Goal: Feedback & Contribution: Contribute content

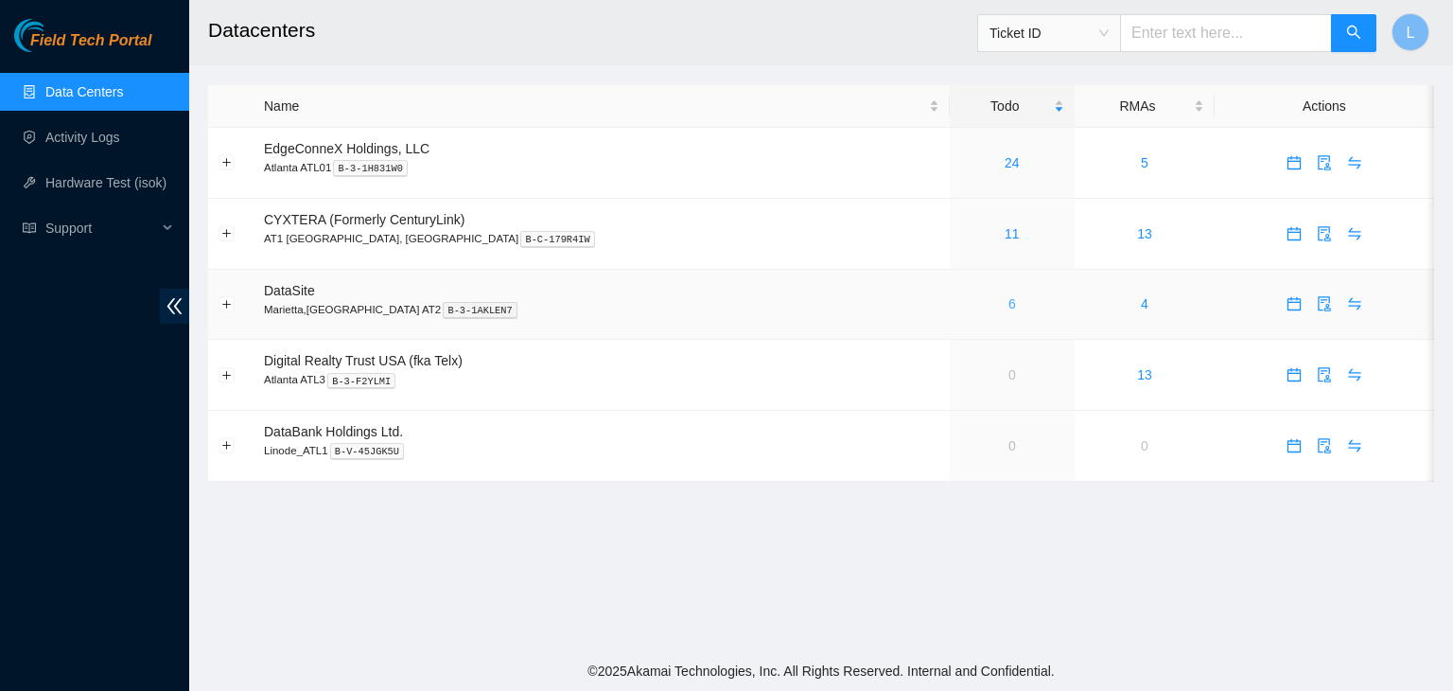
click at [1009, 303] on link "6" at bounding box center [1013, 303] width 8 height 15
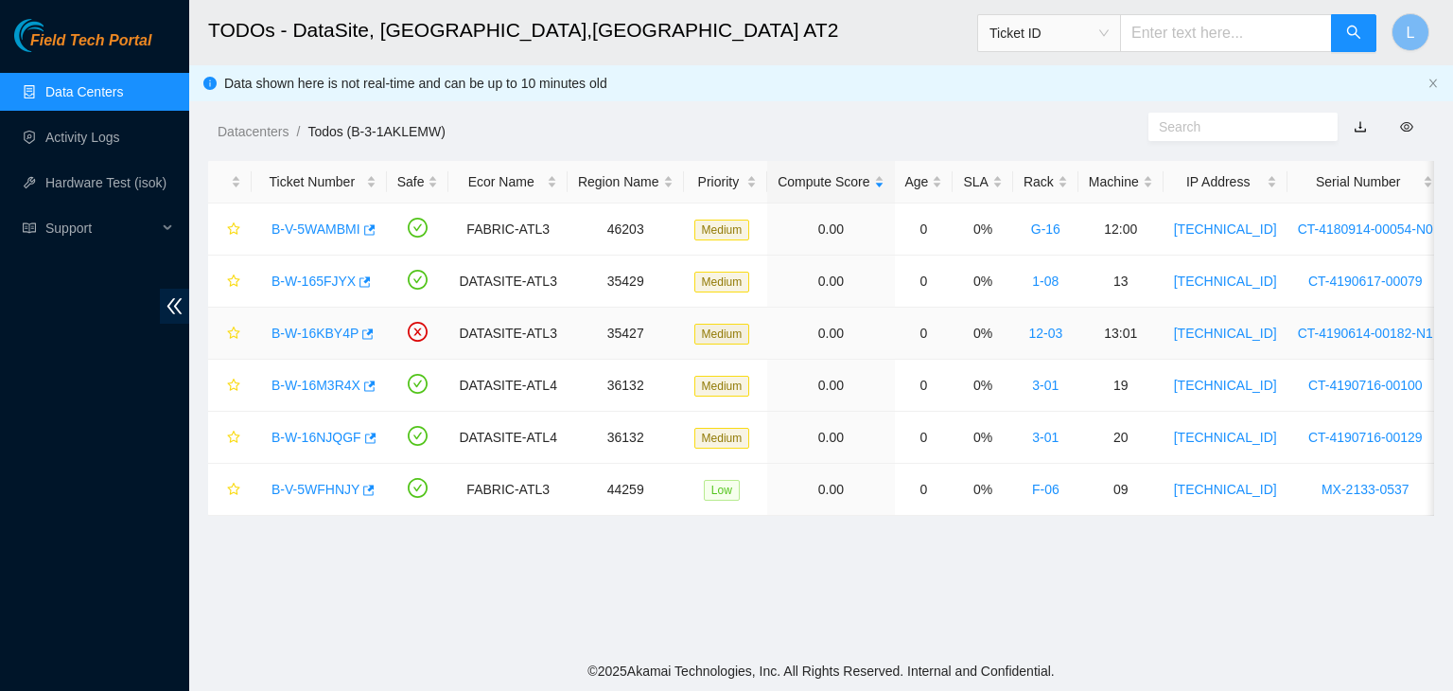
click at [325, 334] on link "B-W-16KBY4P" at bounding box center [315, 332] width 87 height 15
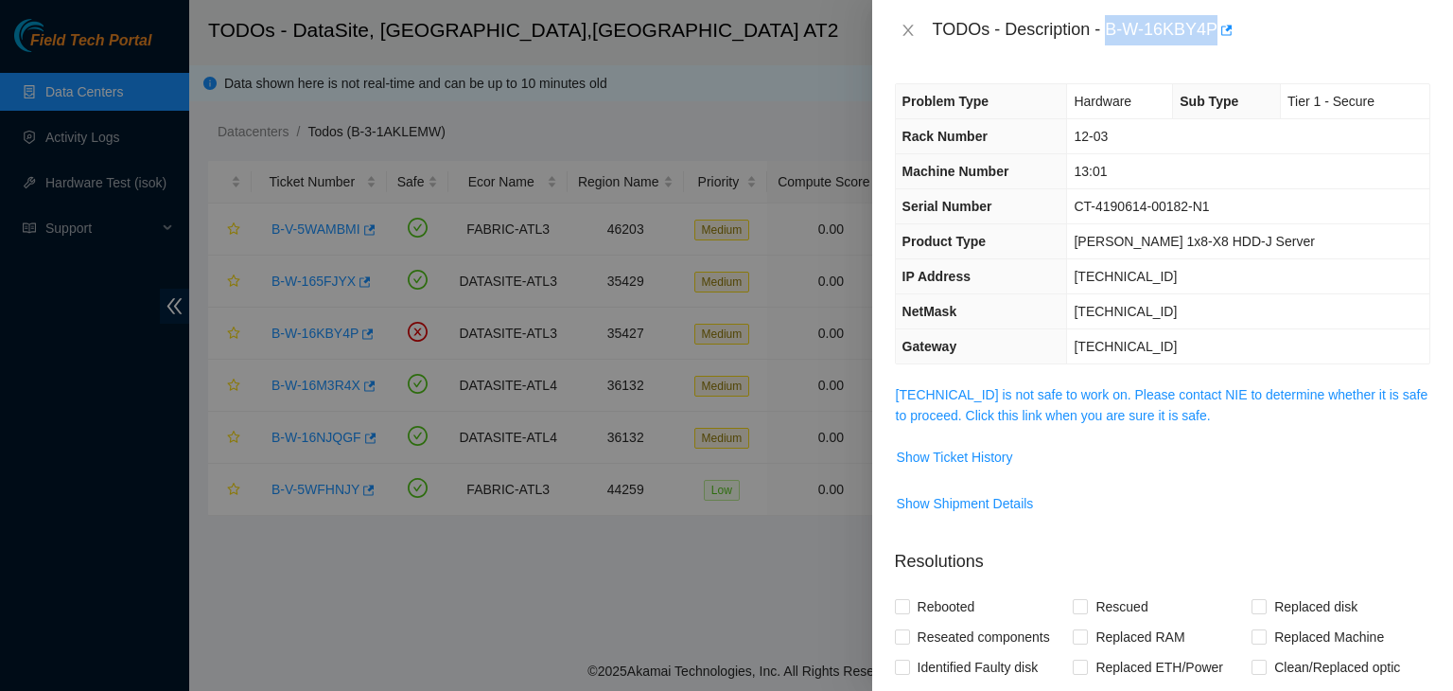
drag, startPoint x: 1107, startPoint y: 28, endPoint x: 1211, endPoint y: 39, distance: 104.6
click at [1211, 39] on div "TODOs - Description - B-W-16KBY4P" at bounding box center [1182, 30] width 498 height 30
copy div "B-W-16KBY4P"
click at [990, 417] on link "[TECHNICAL_ID] is not safe to work on. Please contact NIE to determine whether …" at bounding box center [1162, 405] width 533 height 36
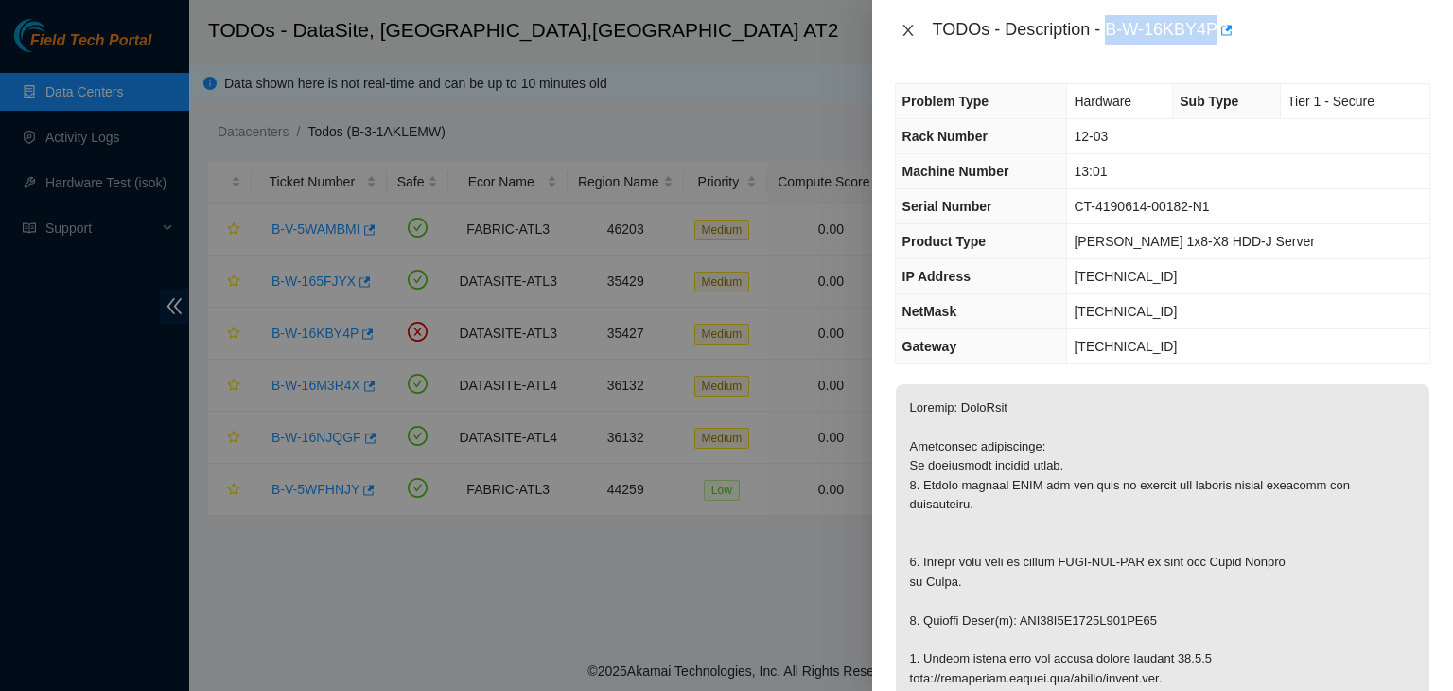
click at [901, 28] on icon "close" at bounding box center [908, 30] width 15 height 15
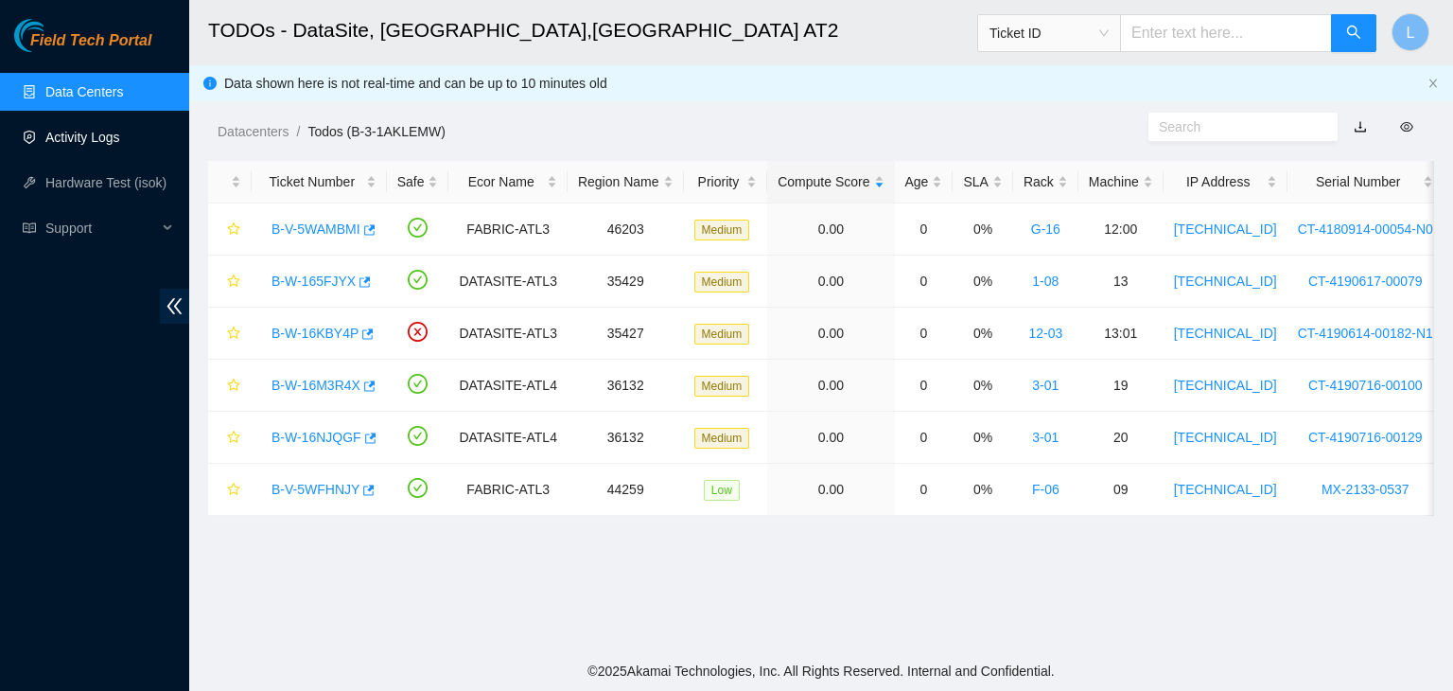
click at [115, 145] on link "Activity Logs" at bounding box center [82, 137] width 75 height 15
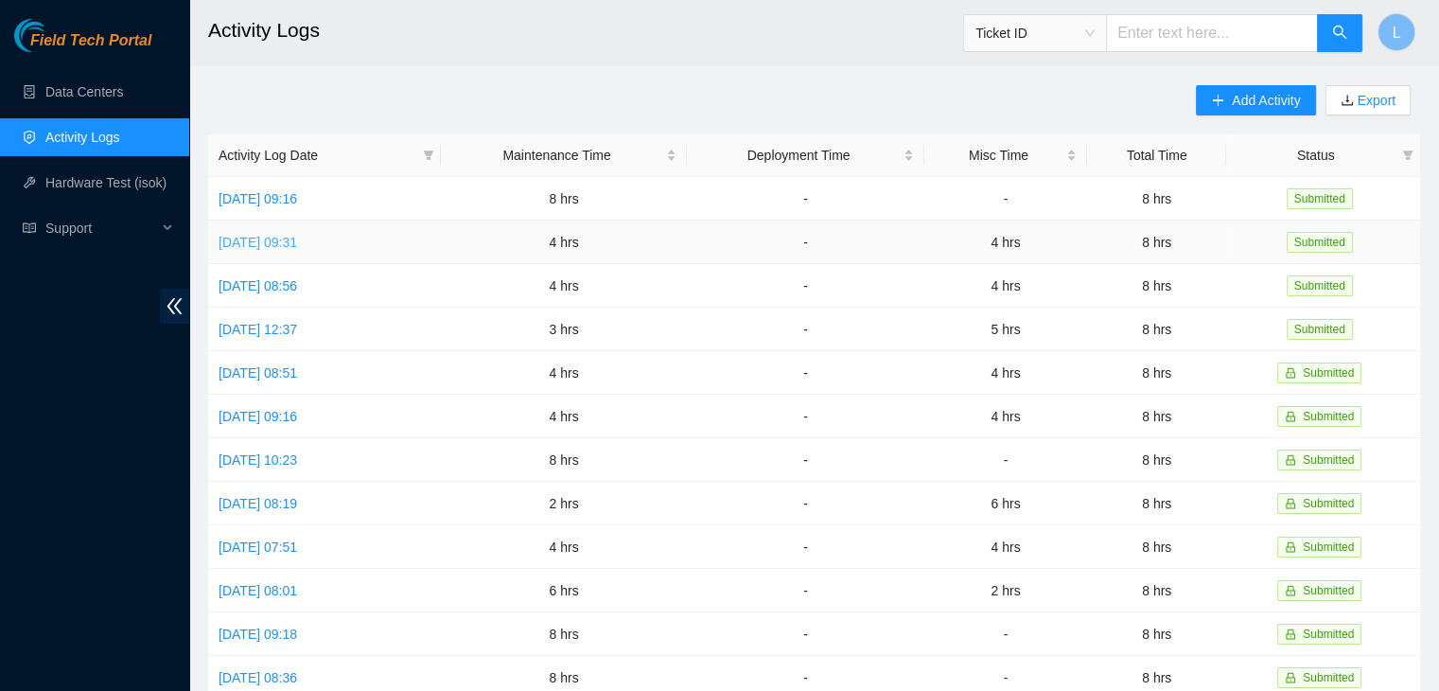
click at [277, 238] on link "[DATE] 09:31" at bounding box center [258, 242] width 79 height 15
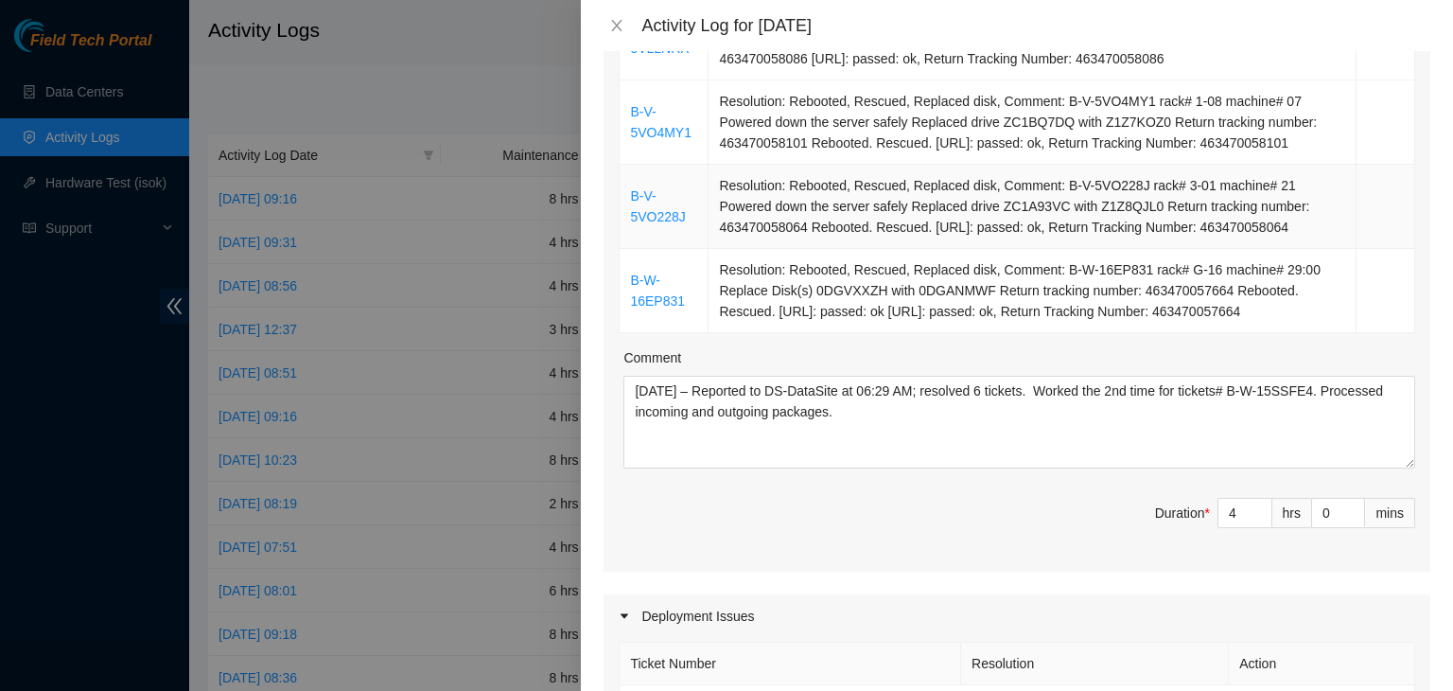
scroll to position [662, 0]
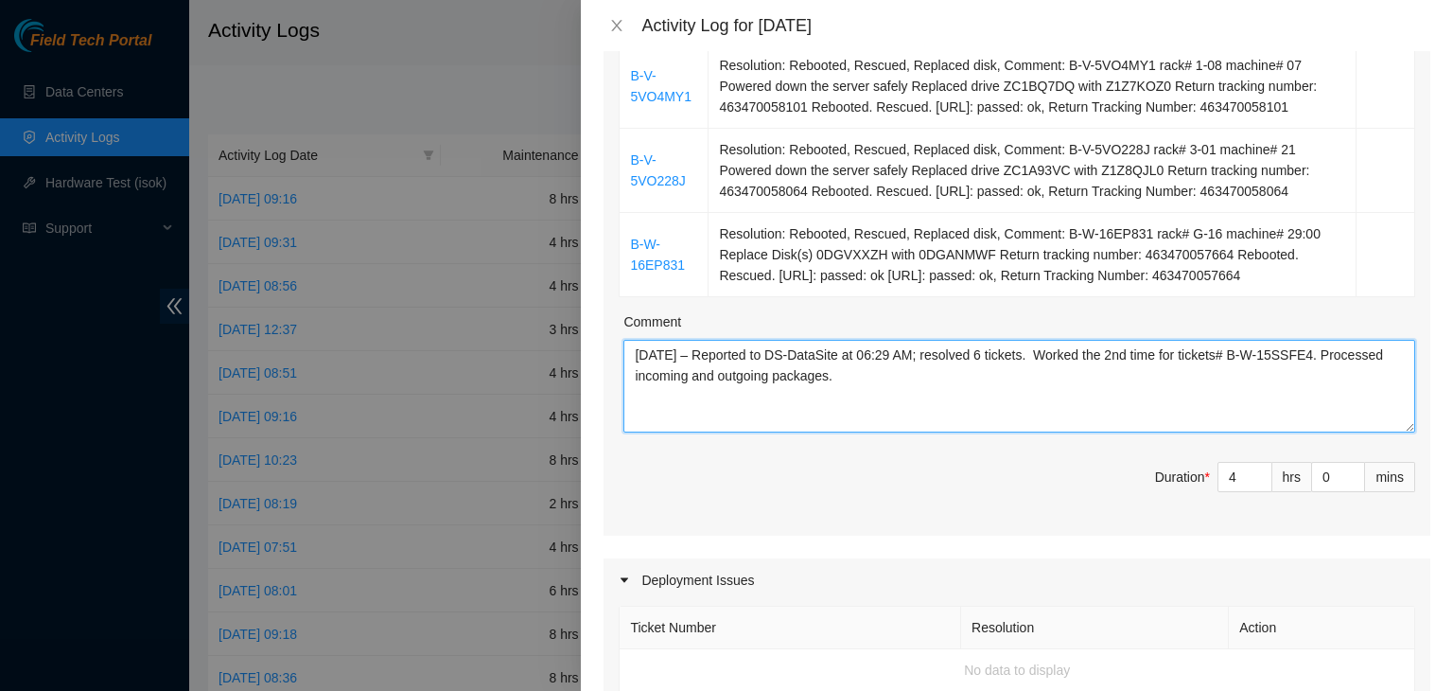
drag, startPoint x: 913, startPoint y: 379, endPoint x: 569, endPoint y: 338, distance: 346.9
click at [569, 338] on div "Activity Log for [DATE] Note: This activity log is for informational purposes o…" at bounding box center [726, 345] width 1453 height 691
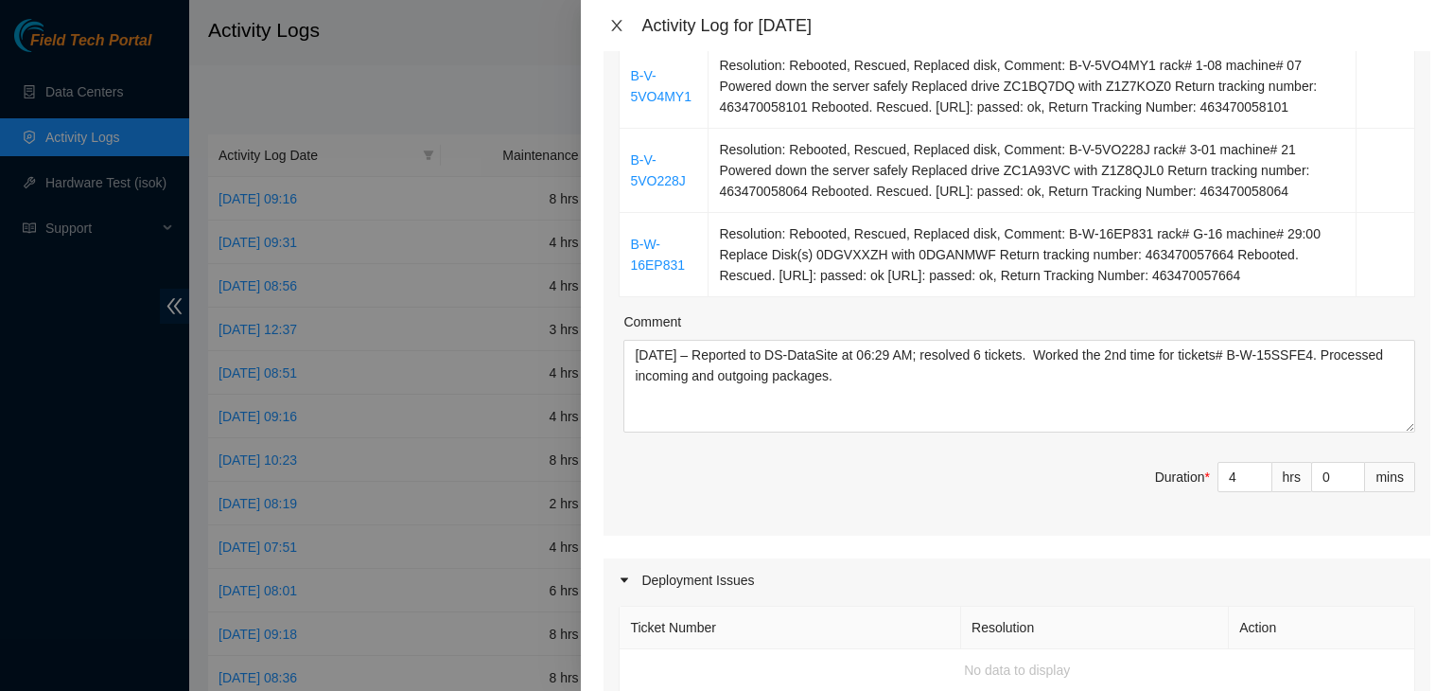
click at [616, 27] on icon "close" at bounding box center [616, 25] width 15 height 15
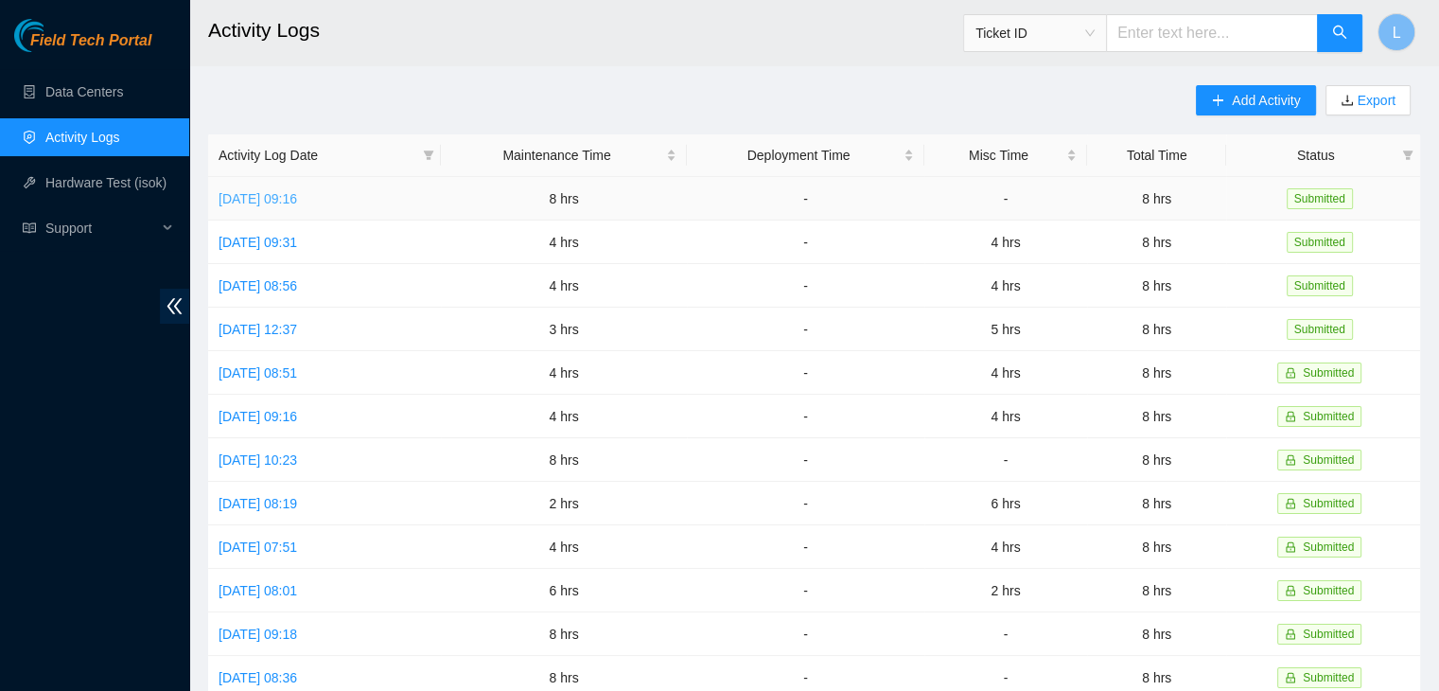
click at [272, 198] on link "[DATE] 09:16" at bounding box center [258, 198] width 79 height 15
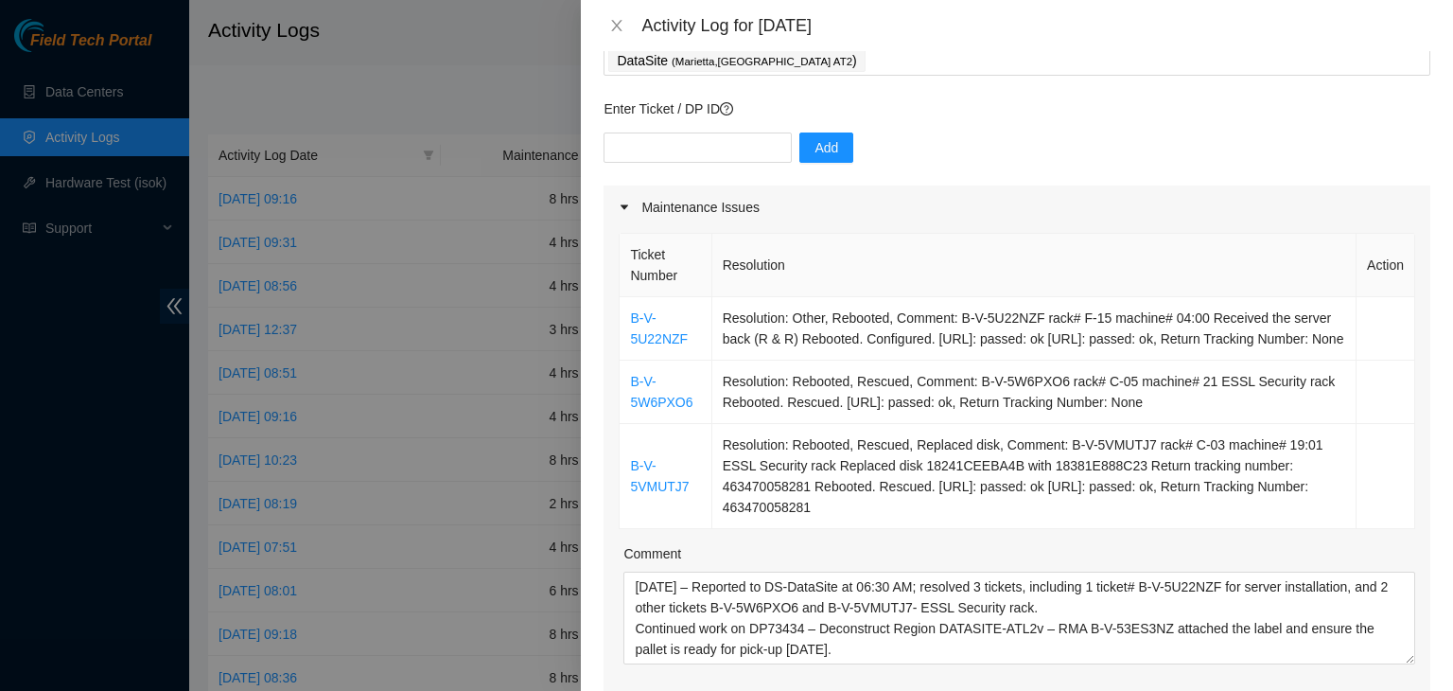
scroll to position [0, 0]
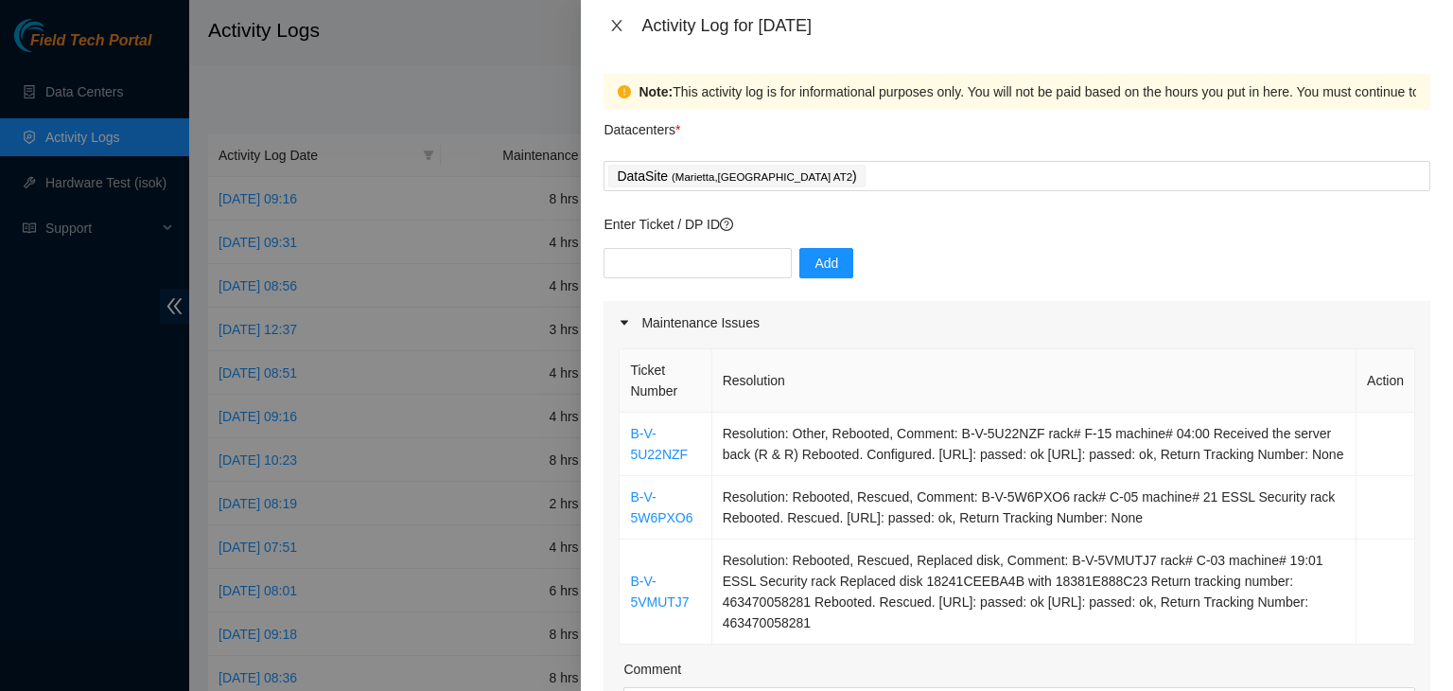
click at [615, 23] on icon "close" at bounding box center [617, 25] width 10 height 11
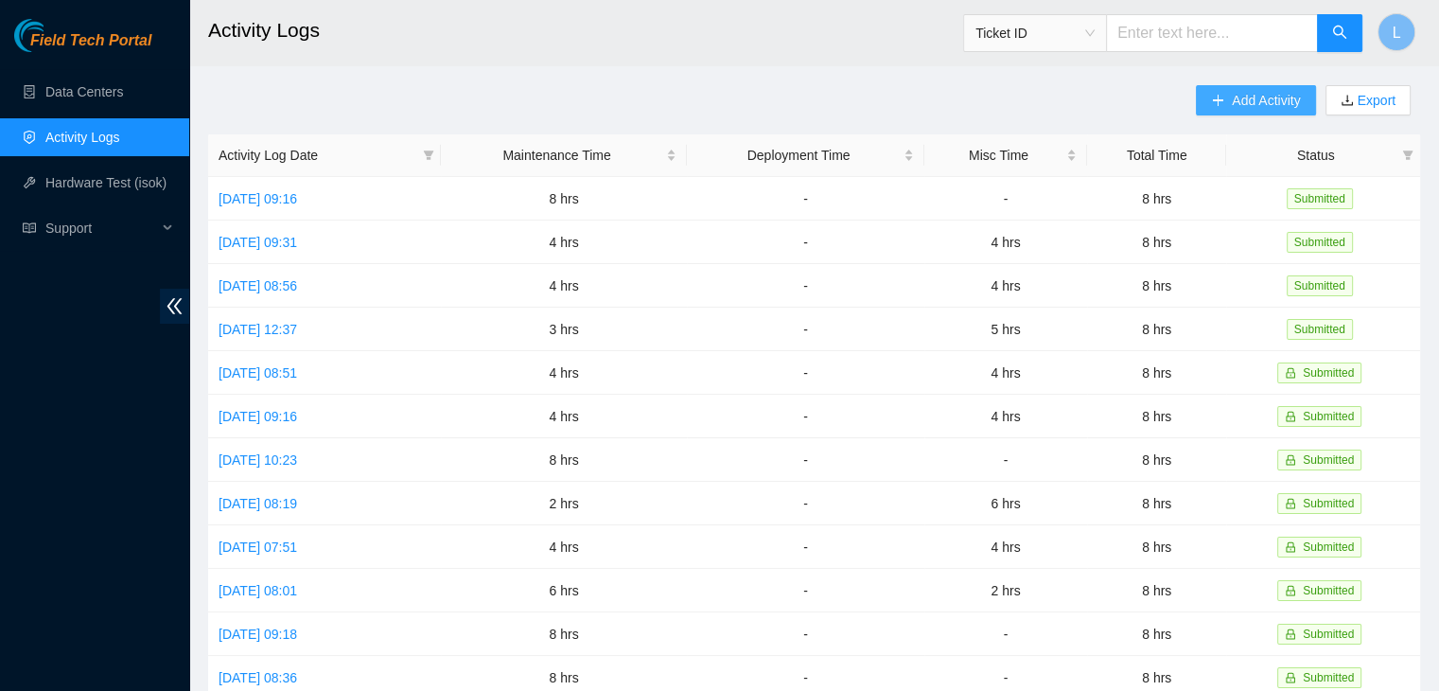
click at [1234, 106] on span "Add Activity" at bounding box center [1266, 100] width 68 height 21
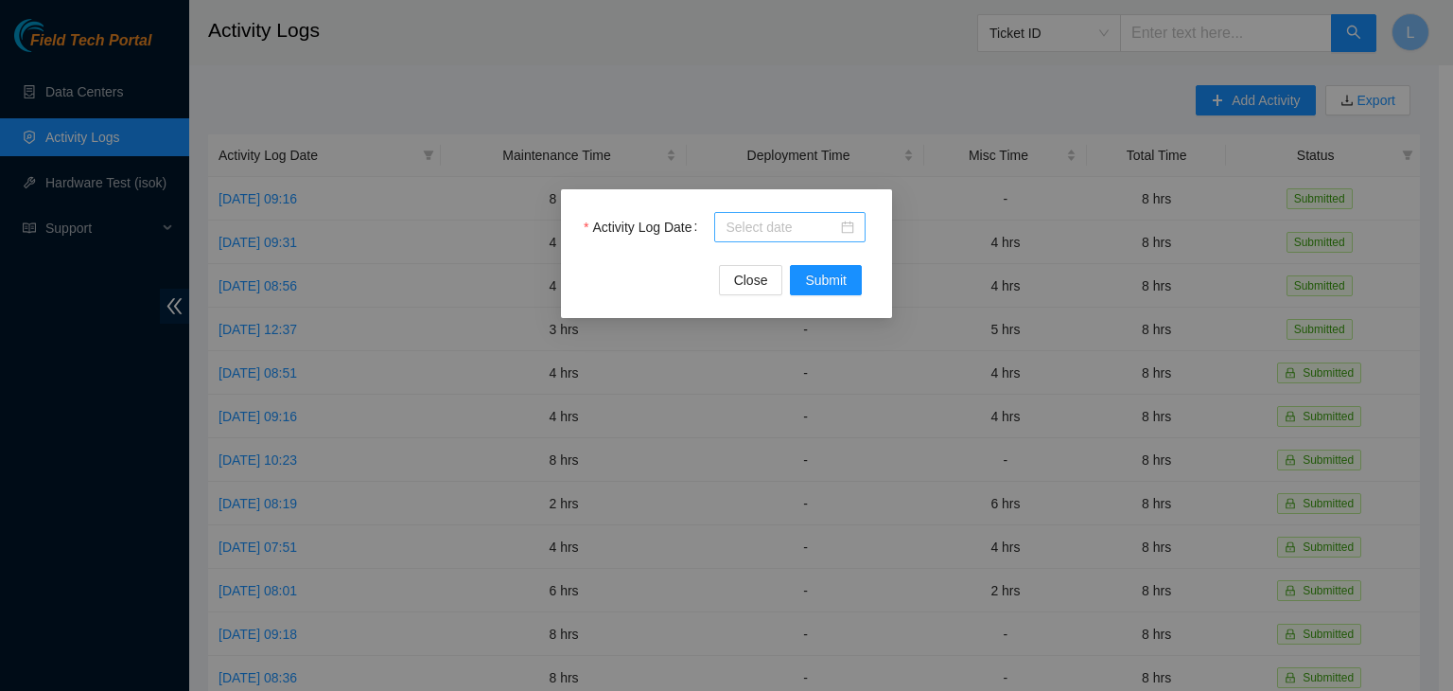
click at [852, 231] on div at bounding box center [790, 227] width 129 height 21
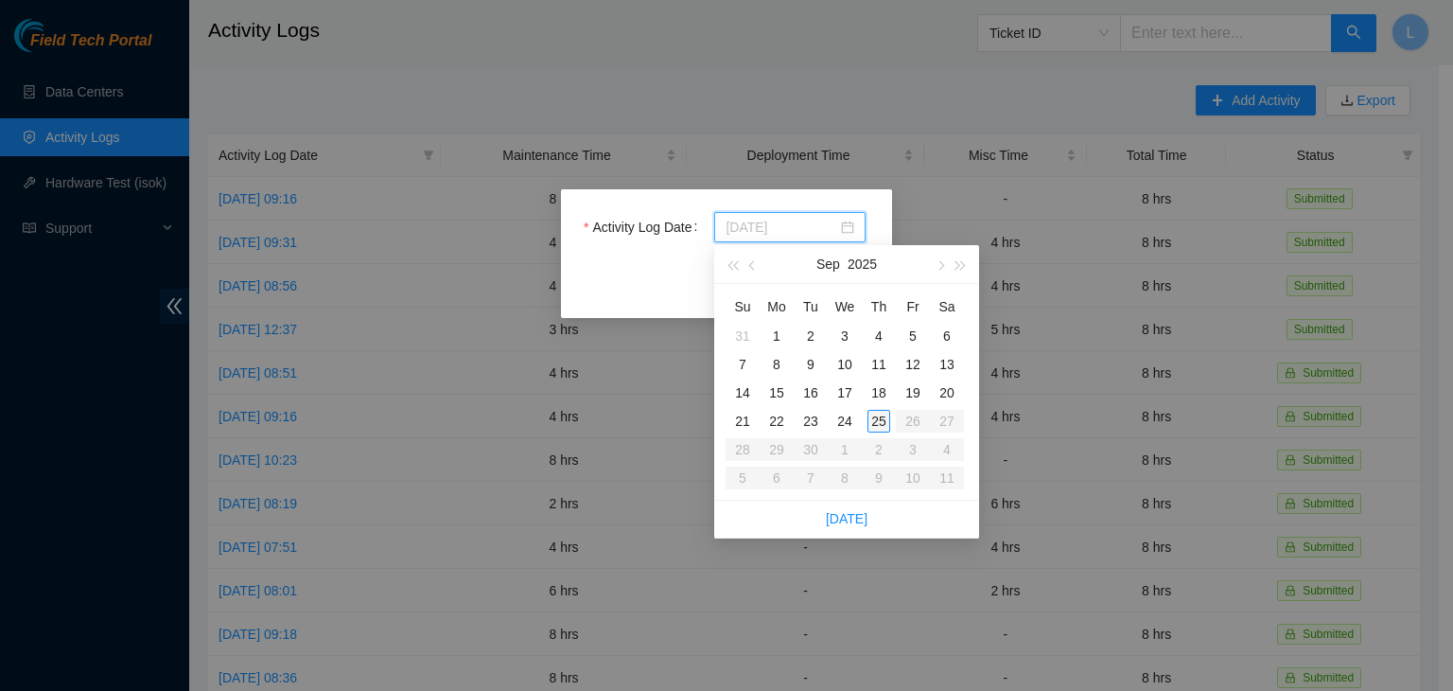
type input "[DATE]"
click at [879, 422] on div "25" at bounding box center [879, 421] width 23 height 23
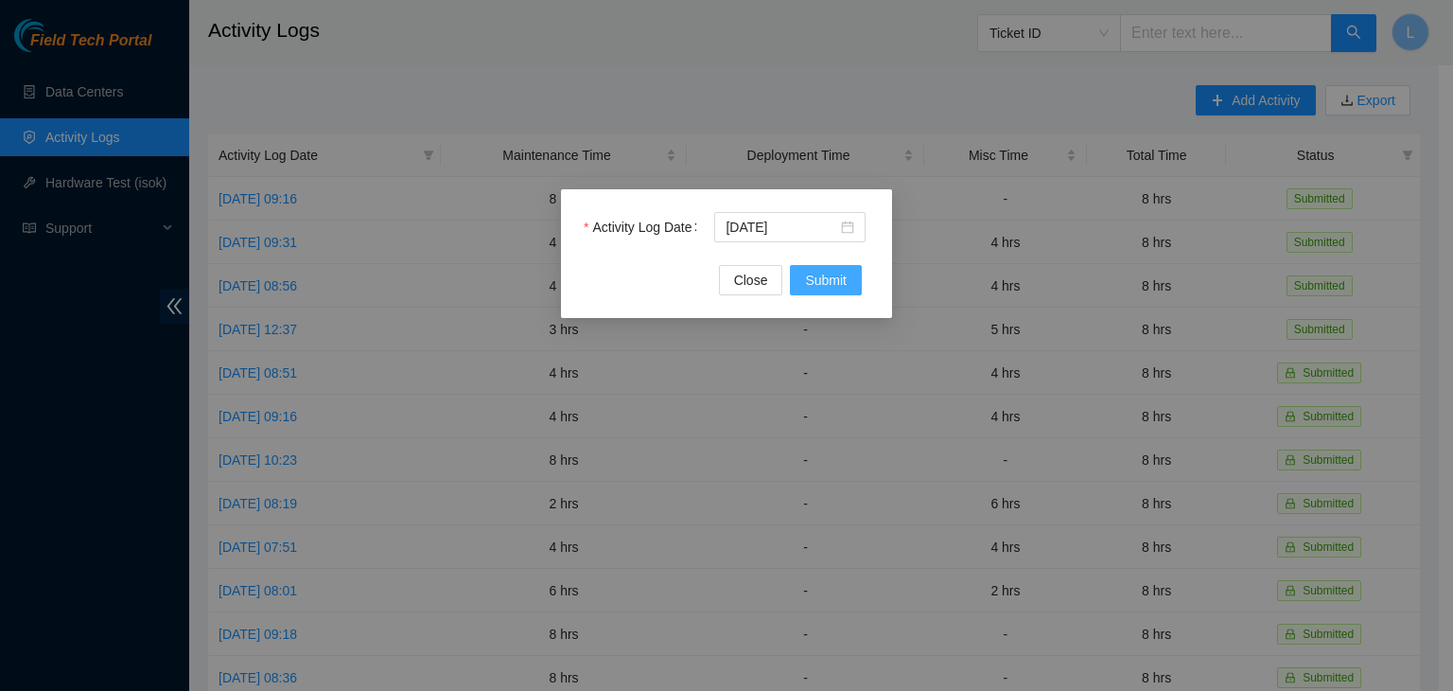
click at [831, 276] on span "Submit" at bounding box center [826, 280] width 42 height 21
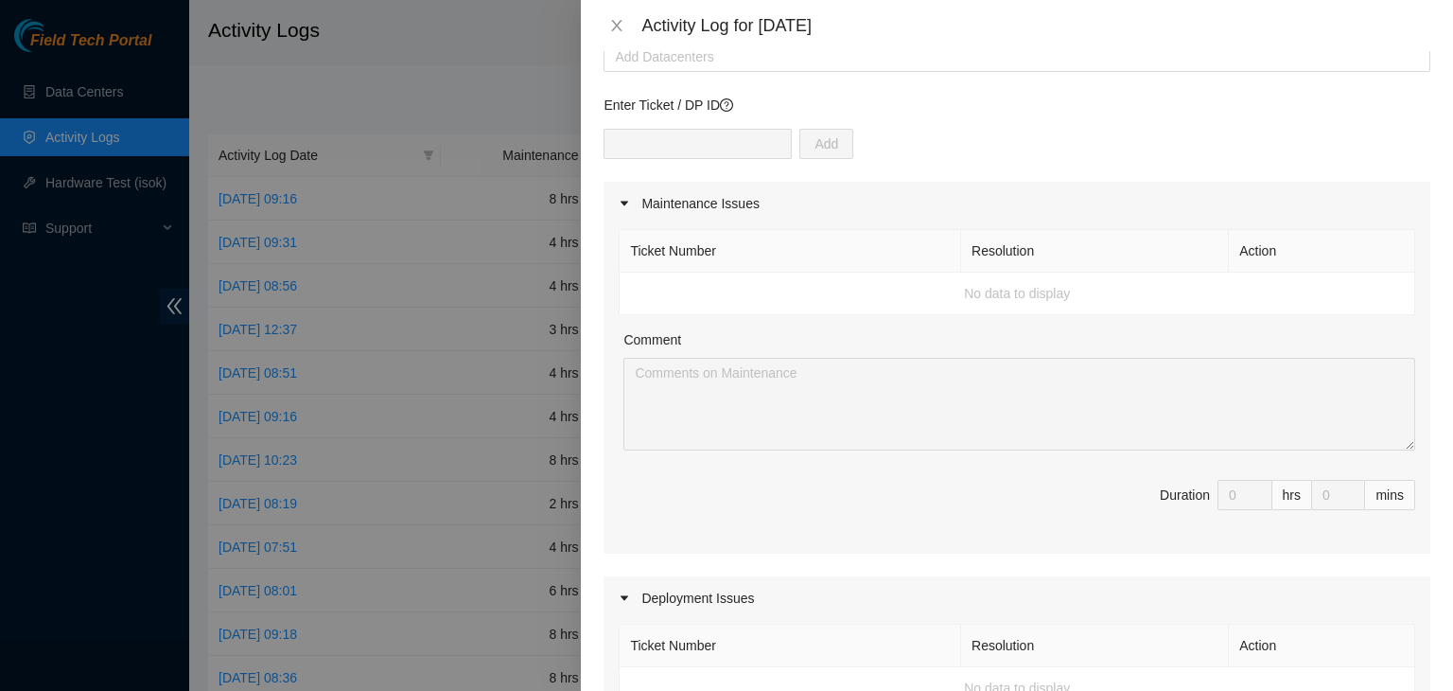
scroll to position [109, 0]
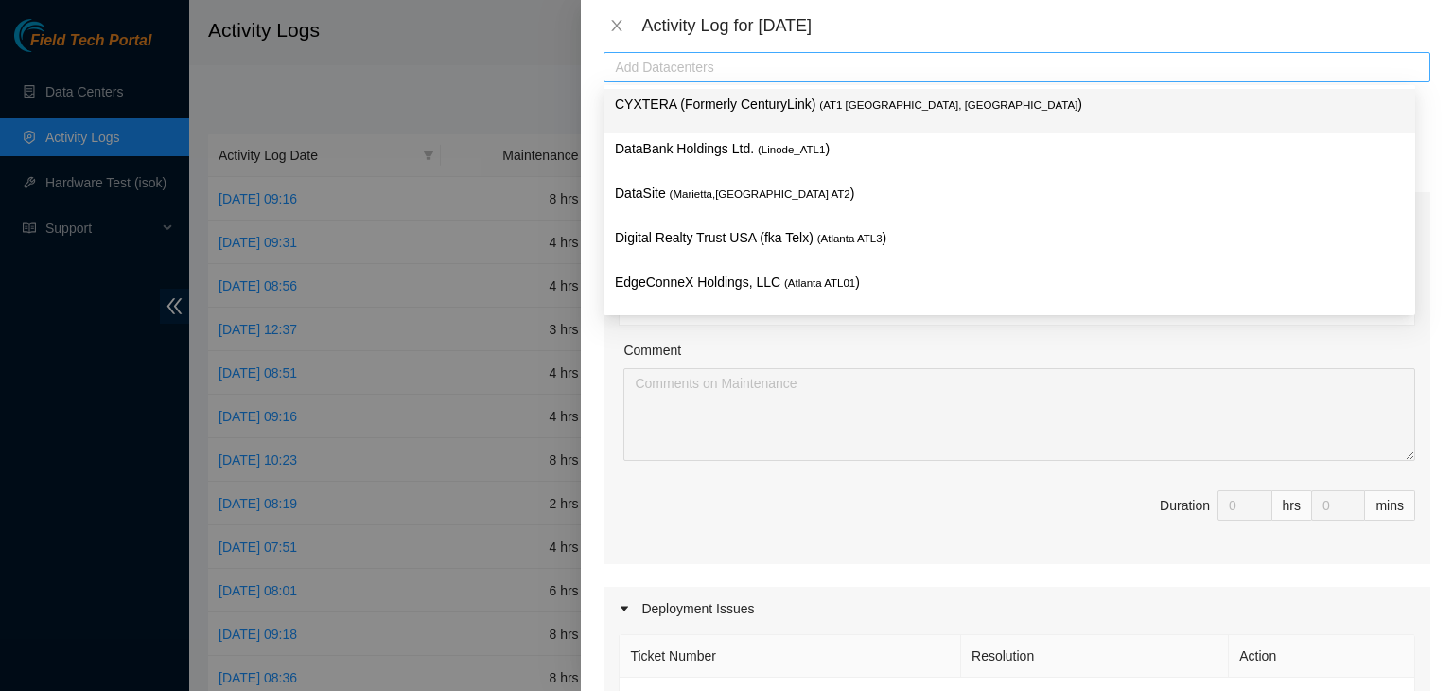
click at [1052, 68] on div at bounding box center [1016, 67] width 817 height 23
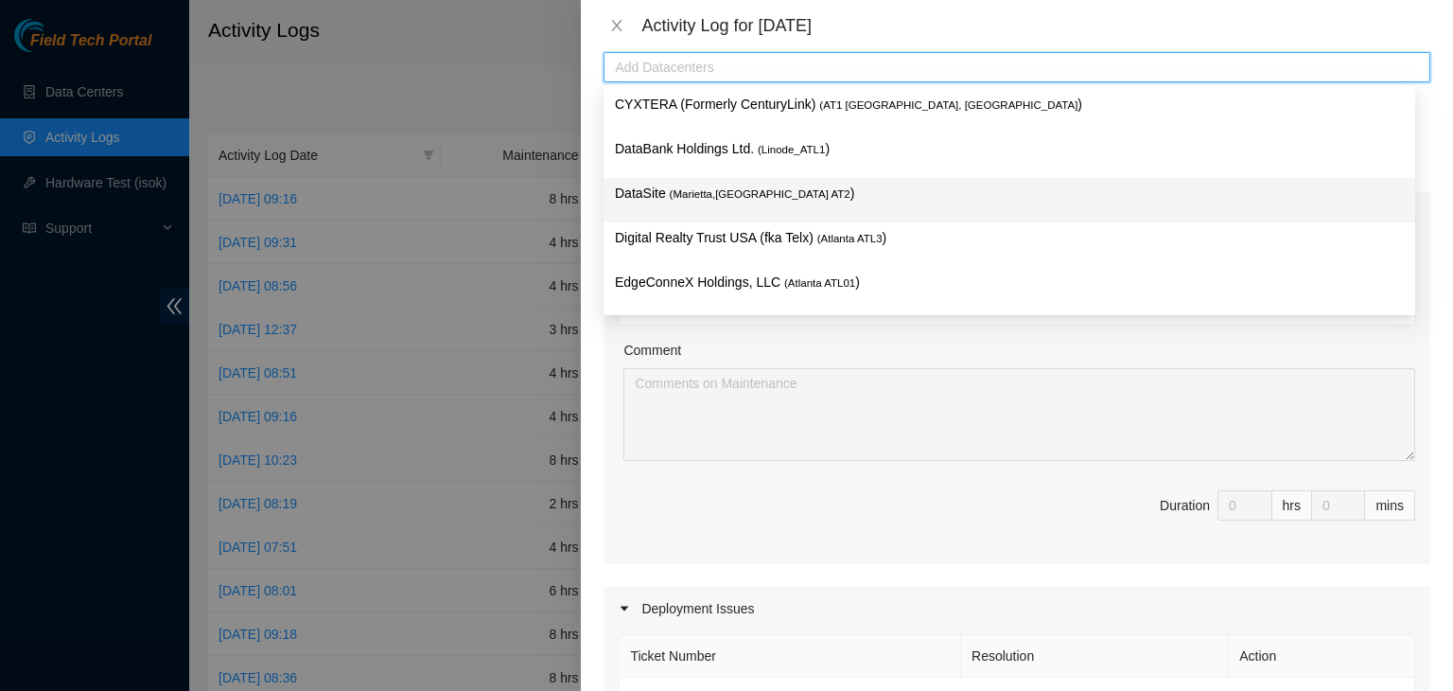
click at [689, 196] on span "( Marietta,[GEOGRAPHIC_DATA] AT2" at bounding box center [760, 193] width 181 height 11
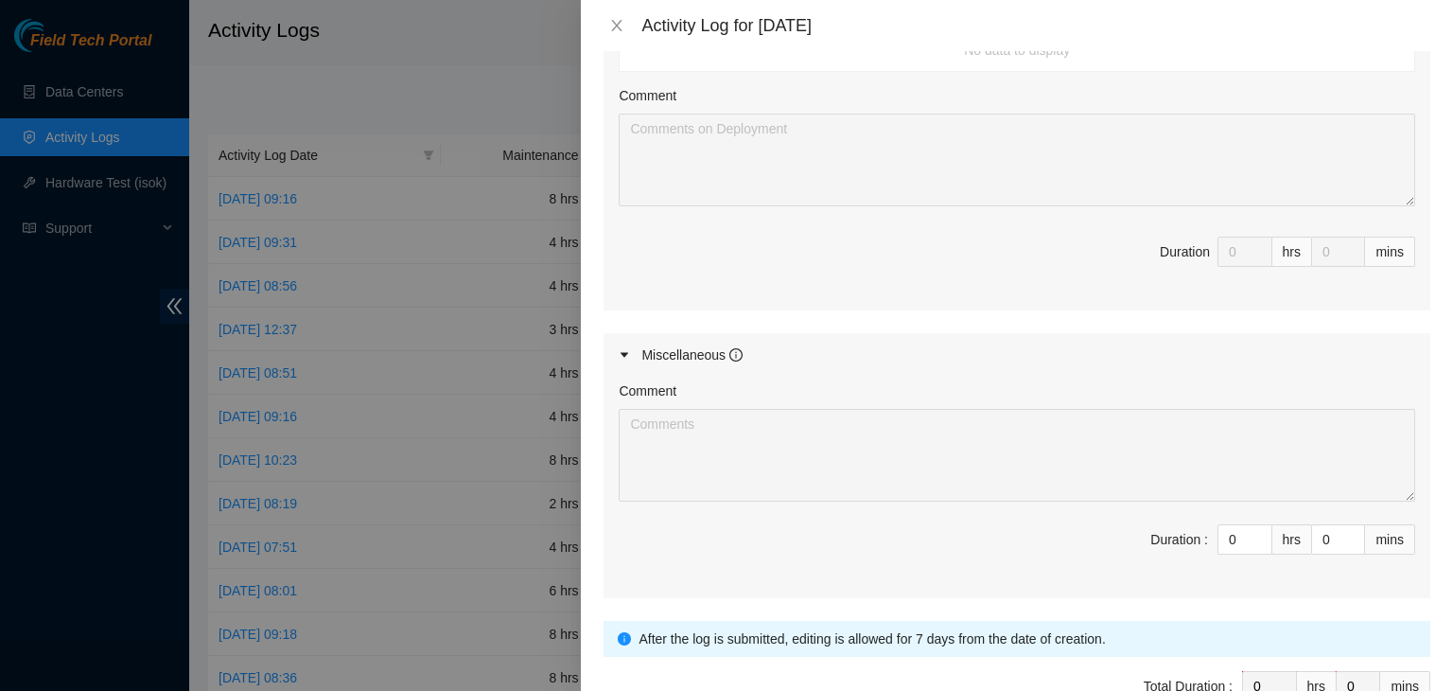
scroll to position [771, 0]
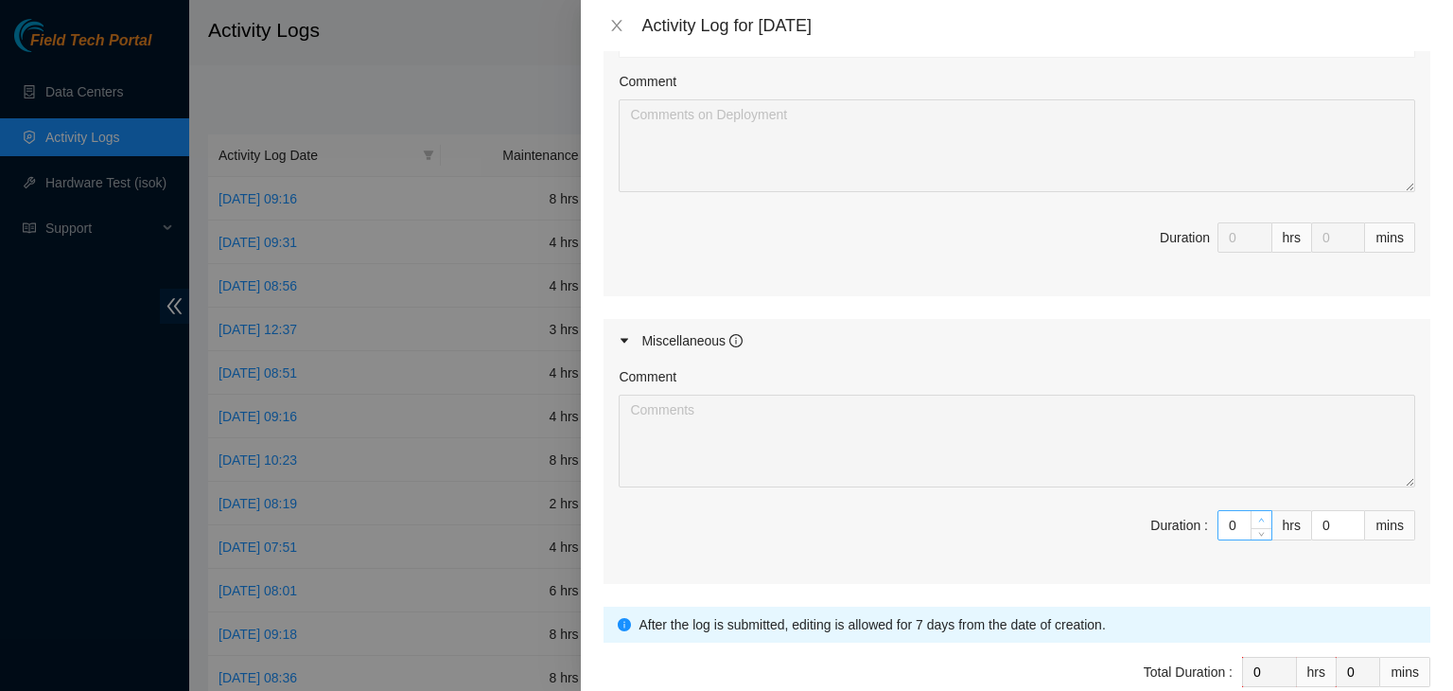
type input "1"
click at [1258, 517] on icon "up" at bounding box center [1261, 520] width 7 height 7
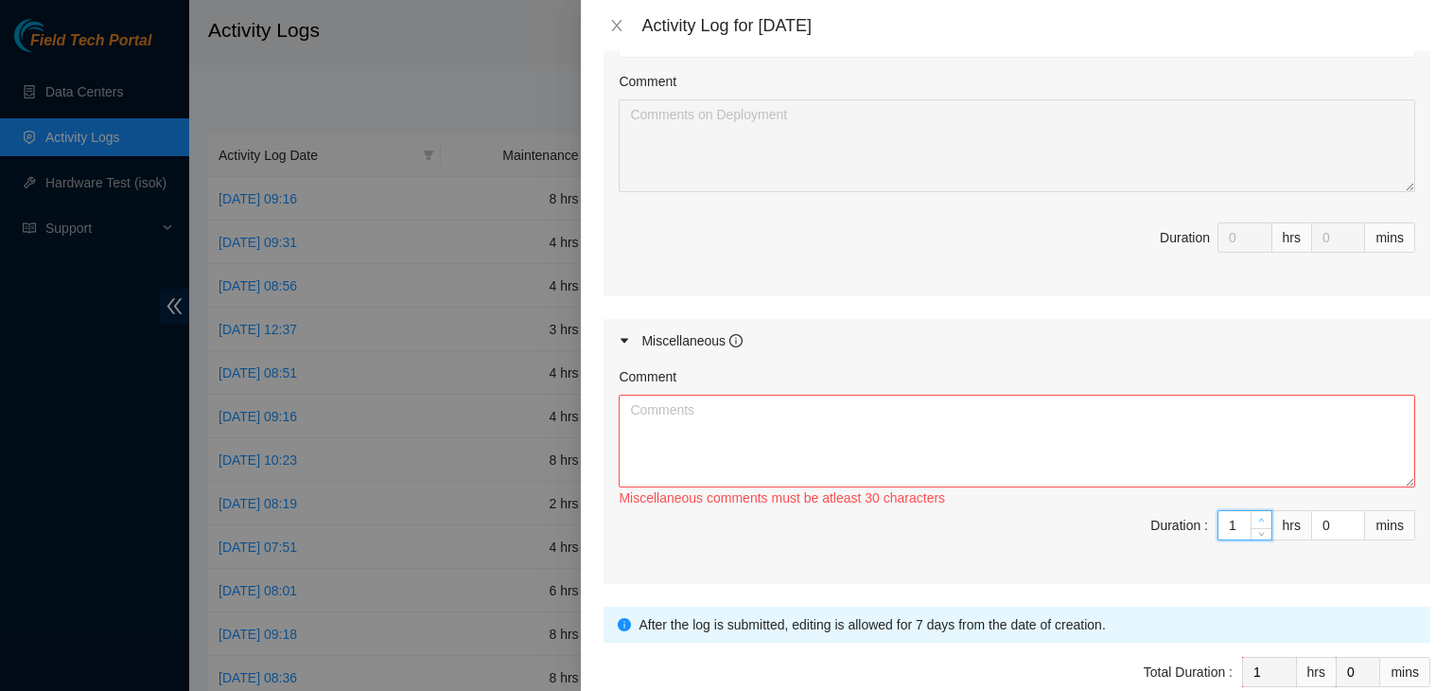
type input "2"
click at [1258, 517] on icon "up" at bounding box center [1261, 520] width 7 height 7
type input "3"
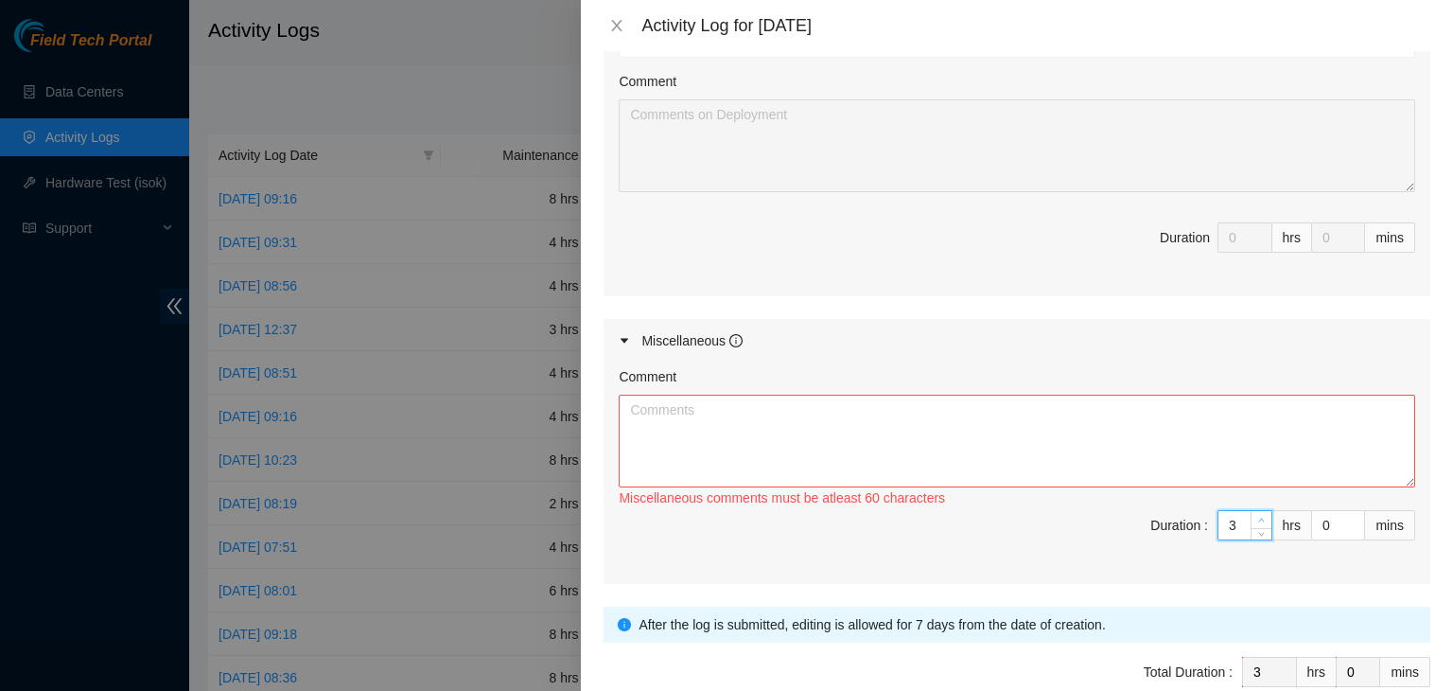
click at [1258, 517] on icon "up" at bounding box center [1261, 520] width 7 height 7
type input "4"
click at [1258, 517] on icon "up" at bounding box center [1261, 520] width 7 height 7
type input "5"
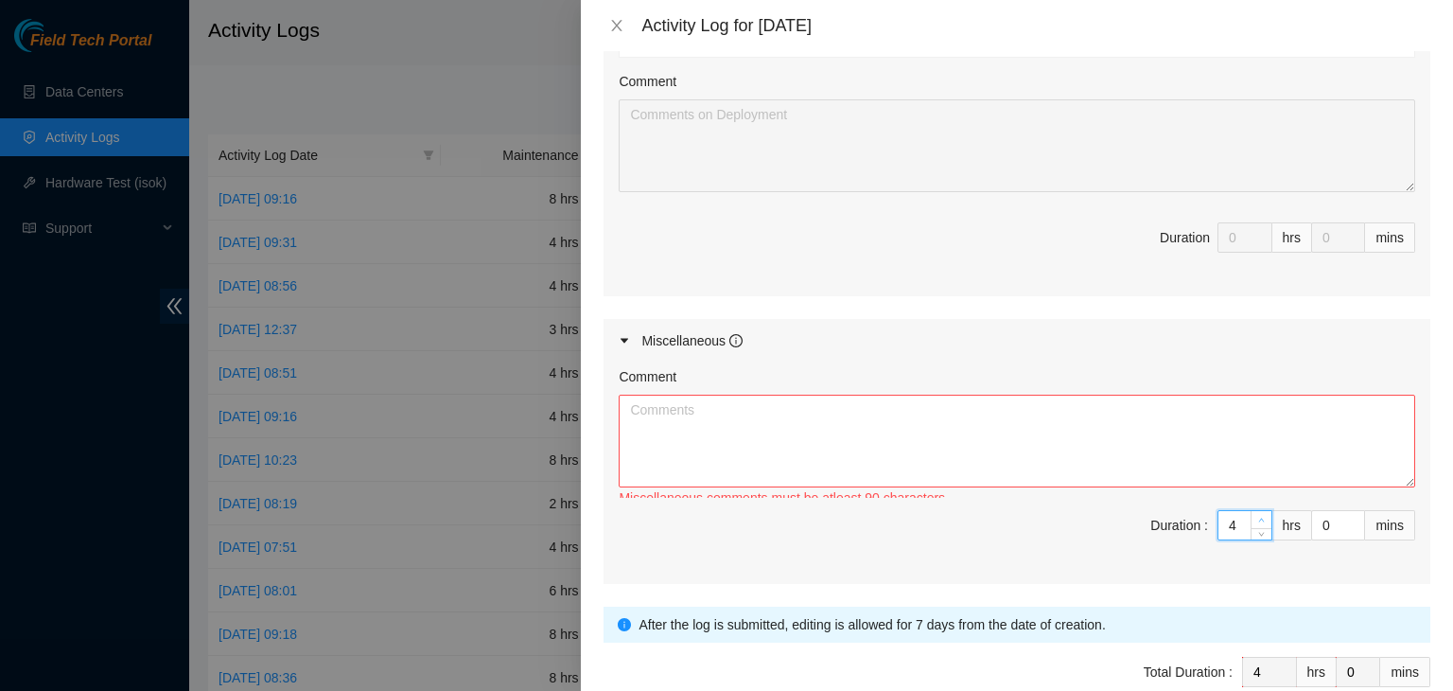
type input "5"
click at [1258, 517] on icon "up" at bounding box center [1261, 520] width 7 height 7
type input "6"
click at [1258, 517] on icon "up" at bounding box center [1261, 520] width 7 height 7
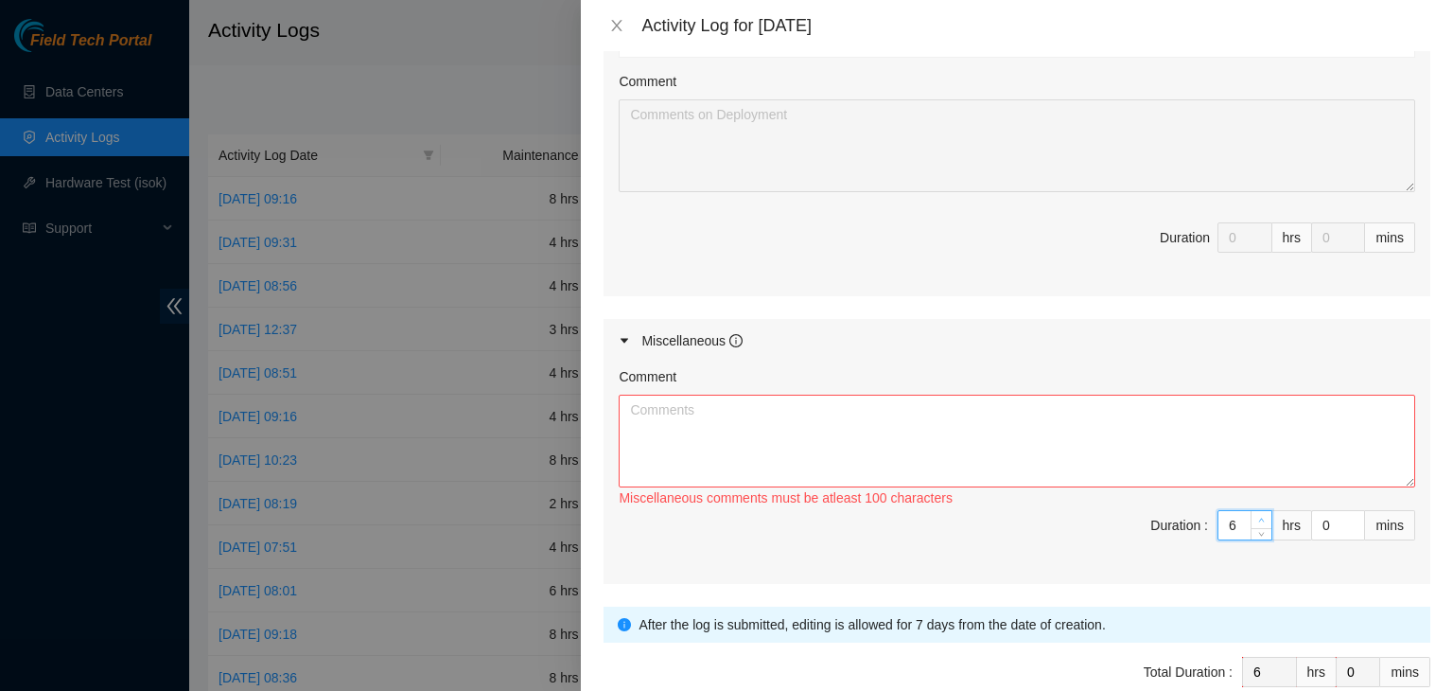
type input "7"
click at [1258, 517] on icon "up" at bounding box center [1261, 520] width 7 height 7
type input "8"
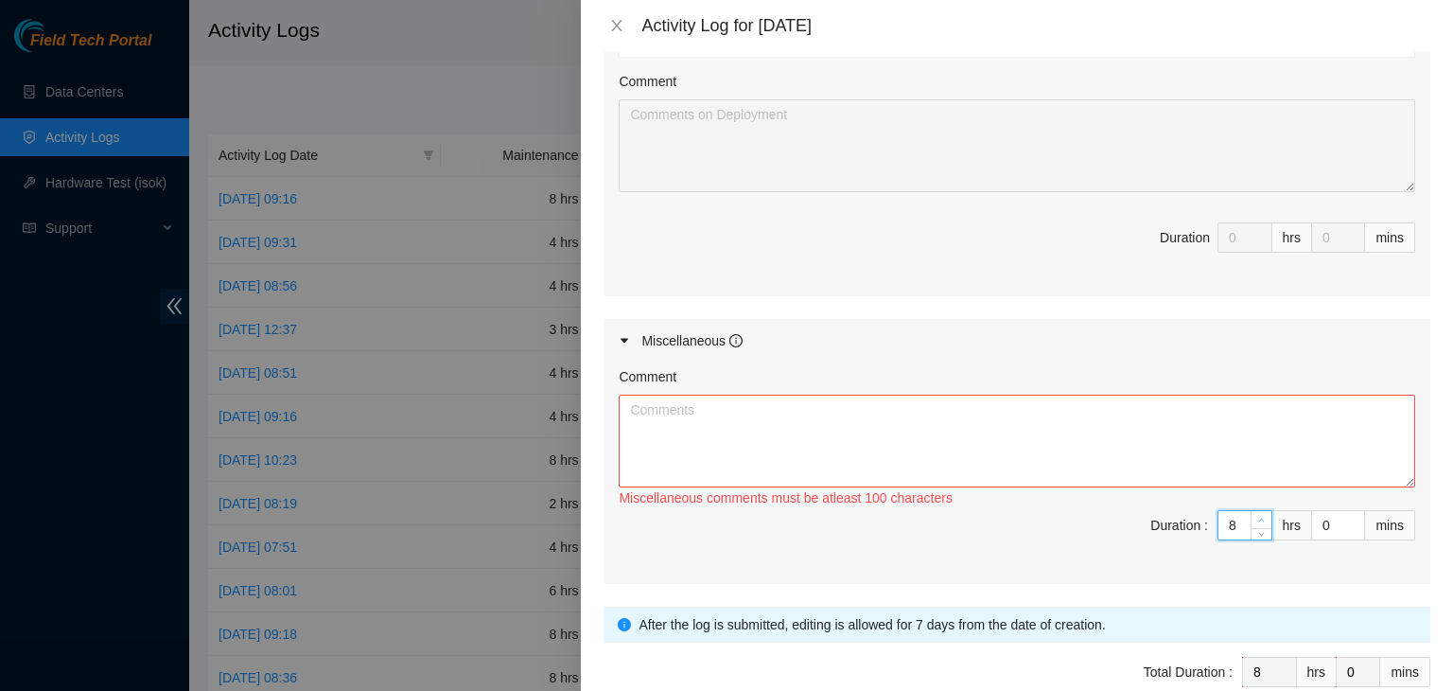
click at [1258, 517] on icon "up" at bounding box center [1261, 520] width 7 height 7
click at [1048, 423] on textarea "Comment" at bounding box center [1017, 441] width 797 height 93
paste textarea "[DATE] – Reported to DS-DataSite at 06:29 AM; resolved 6 tickets. Worked the 2n…"
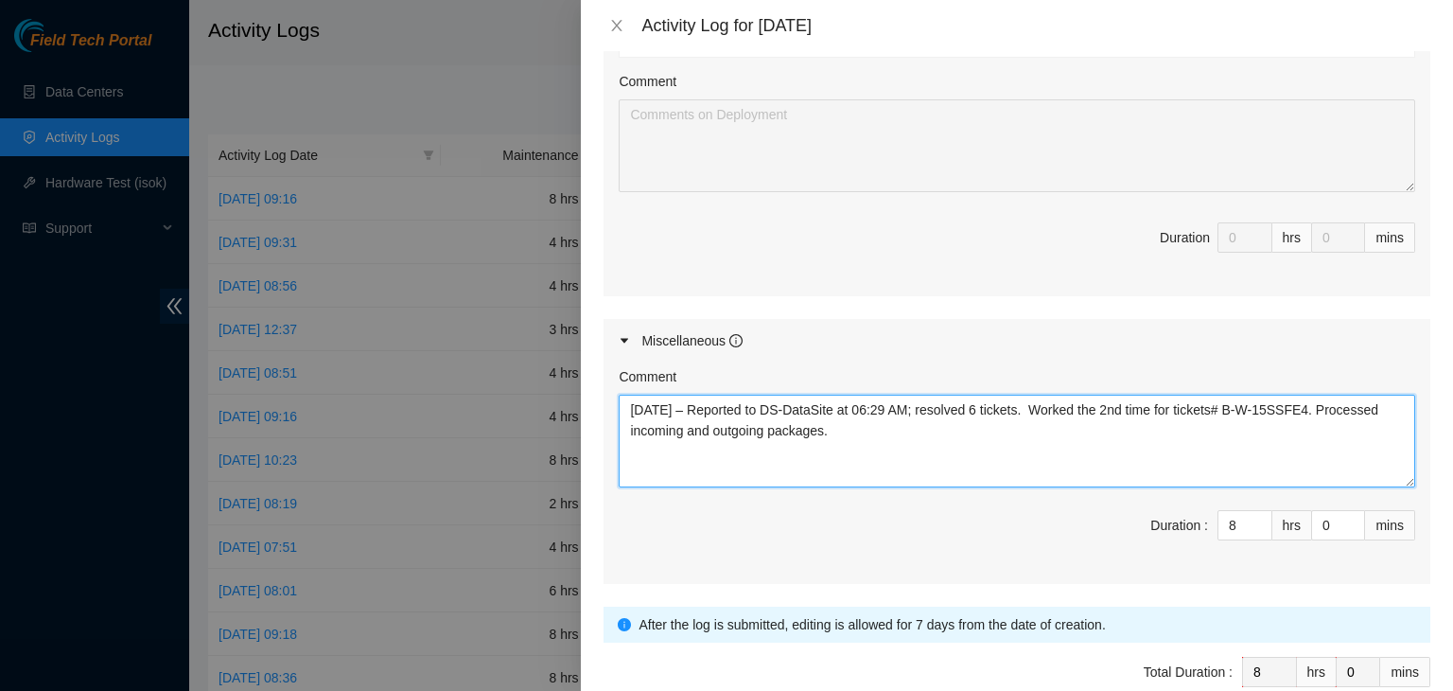
click at [660, 406] on textarea "[DATE] – Reported to DS-DataSite at 06:29 AM; resolved 6 tickets. Worked the 2n…" at bounding box center [1017, 441] width 797 height 93
drag, startPoint x: 868, startPoint y: 429, endPoint x: 782, endPoint y: 429, distance: 85.2
click at [782, 429] on textarea "[DATE] – Reported to DS-DataSite at 06:23 AM; No ticket [DATE].. Worked the 2nd…" at bounding box center [1017, 441] width 797 height 93
drag, startPoint x: 1044, startPoint y: 408, endPoint x: 1321, endPoint y: 384, distance: 278.2
click at [1321, 384] on div "Comment [DATE] – Reported to DS-DataSite at 06:23 AM; No ticket [DATE].. Worked…" at bounding box center [1017, 426] width 797 height 121
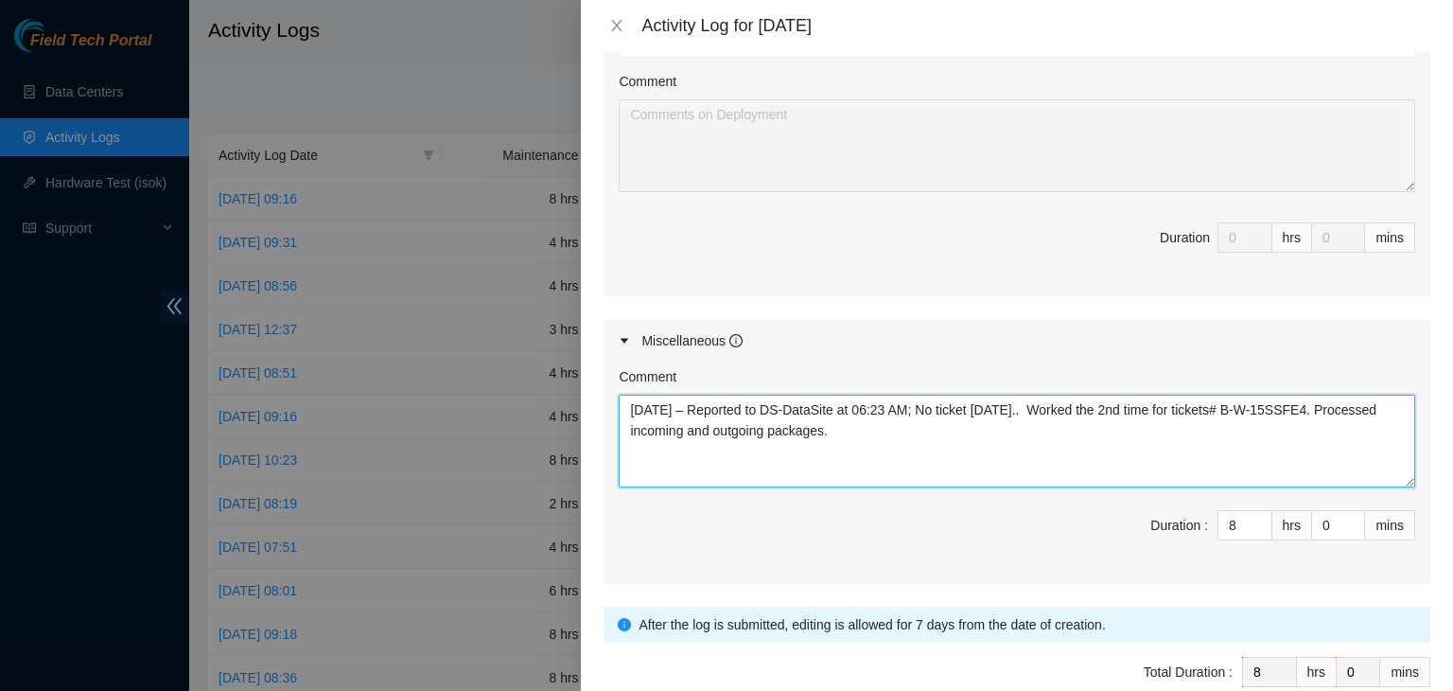
paste textarea "I am waiting for the pallet to be picked up [DATE], and in the meantime, I'm re…"
click at [1040, 402] on textarea "[DATE] – Reported to DS-DataSite at 06:23 AM; No ticket [DATE].. I am waiting f…" at bounding box center [1017, 441] width 797 height 93
click at [747, 432] on textarea "[DATE] – Reported to DS-DataSite at 06:23 AM; No ticket [DATE], waiting for the…" at bounding box center [1017, 441] width 797 height 93
click at [1021, 430] on textarea "[DATE] – Reported to DS-DataSite at 06:23 AM; No ticket [DATE], waiting for the…" at bounding box center [1017, 441] width 797 height 93
paste textarea "[PERSON_NAME]"
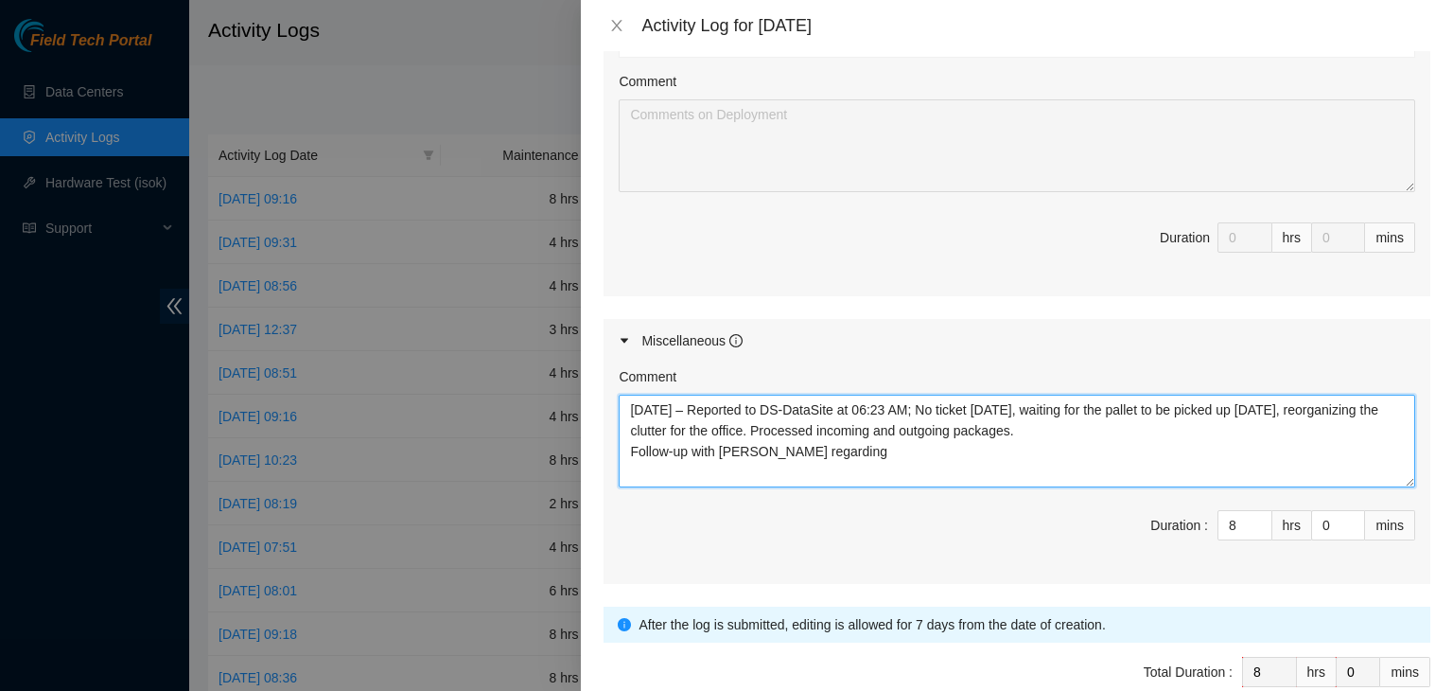
paste textarea "the Accton replacement"
click at [1041, 448] on textarea "[DATE] – Reported to DS-DataSite at 06:23 AM; No ticket [DATE], waiting for the…" at bounding box center [1017, 441] width 797 height 93
paste textarea "B-V-5P9RV13"
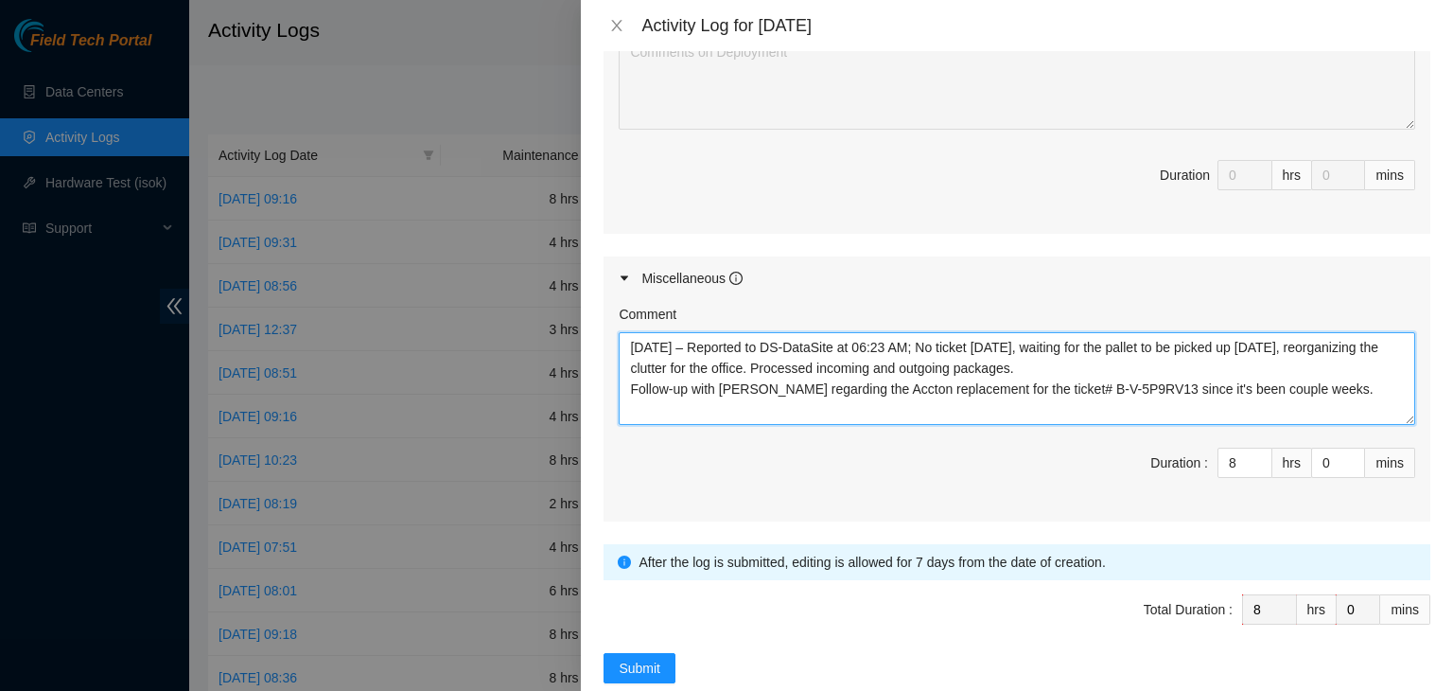
scroll to position [866, 0]
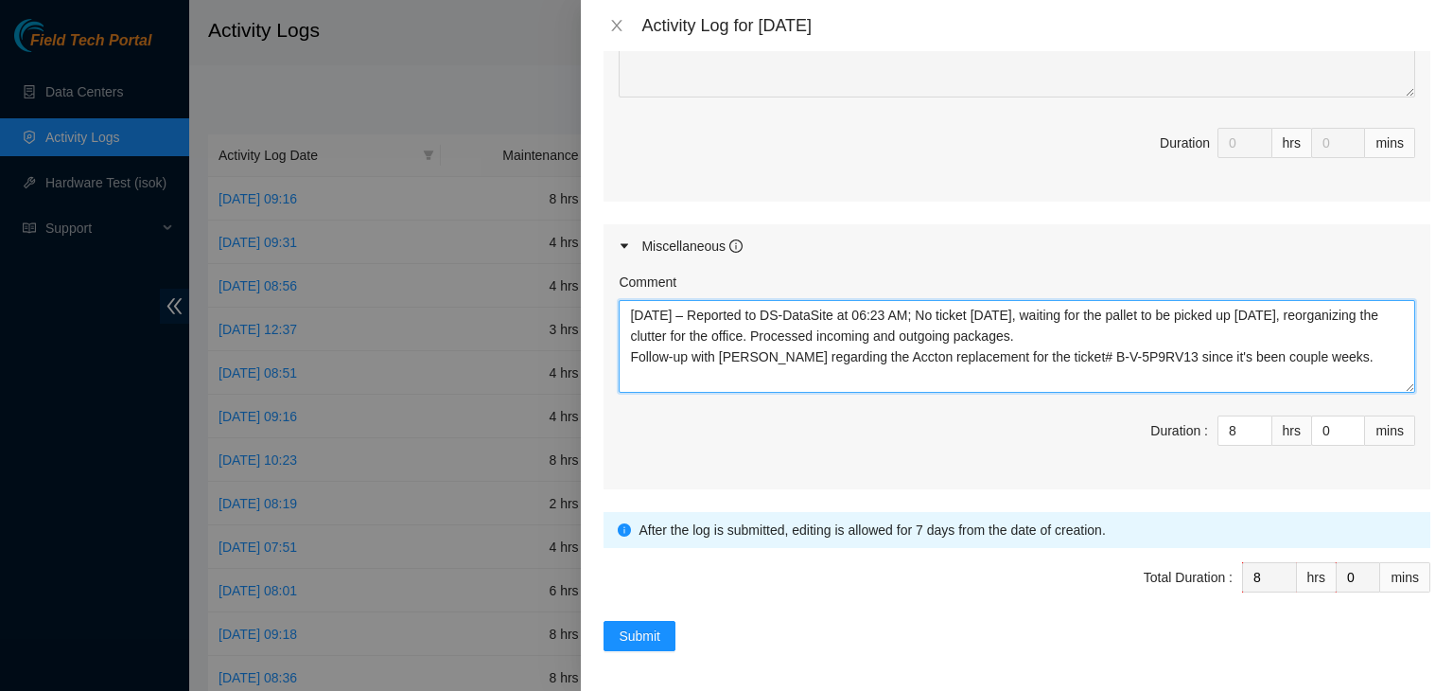
paste textarea "no ticket [DATE], reorganized office clutter, processed incoming/outgoing packa…"
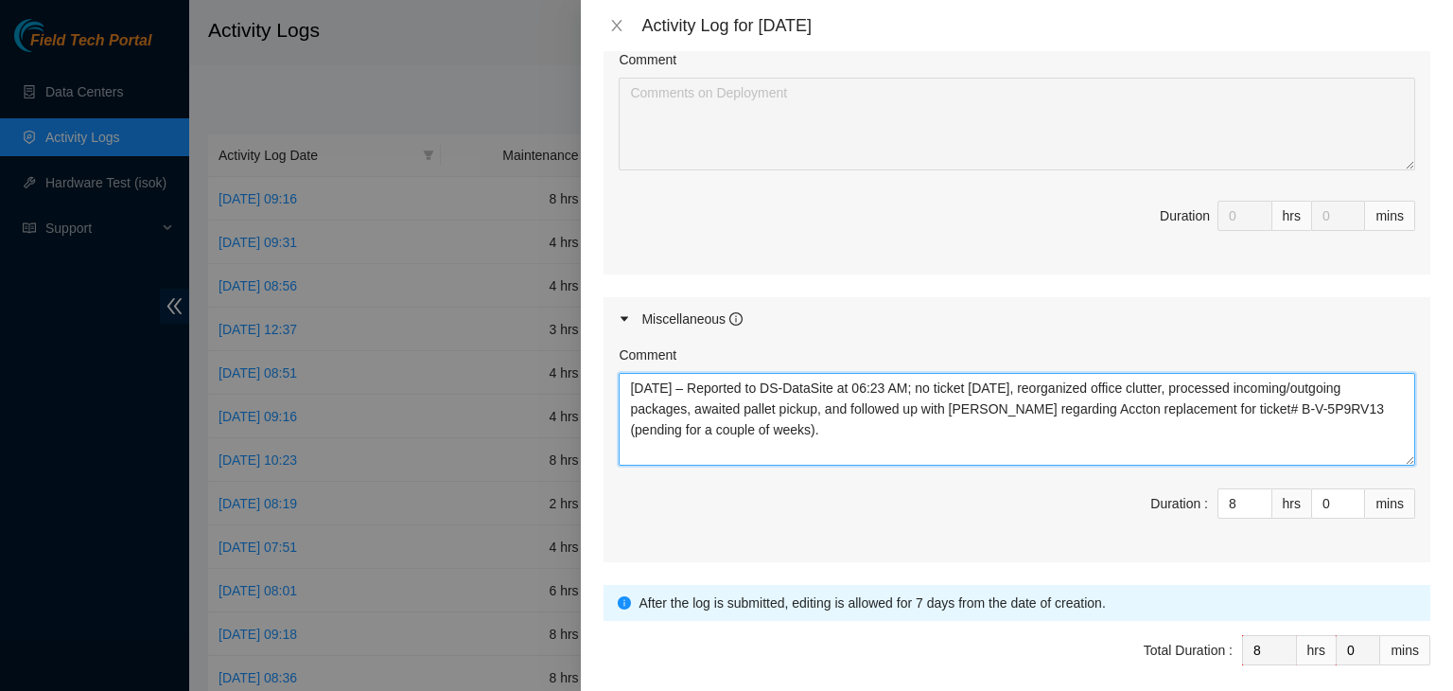
scroll to position [487, 0]
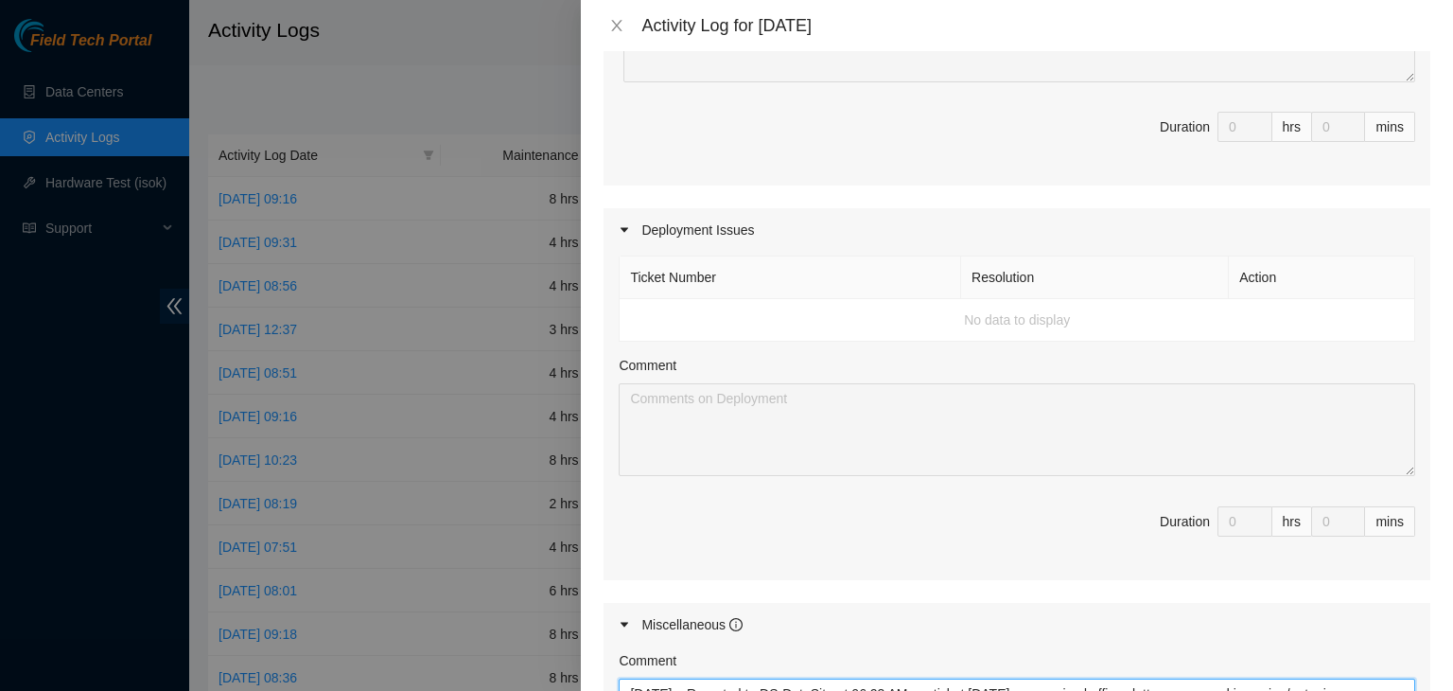
type textarea "[DATE] – Reported to DS-DataSite at 06:23 AM; no ticket [DATE], reorganized off…"
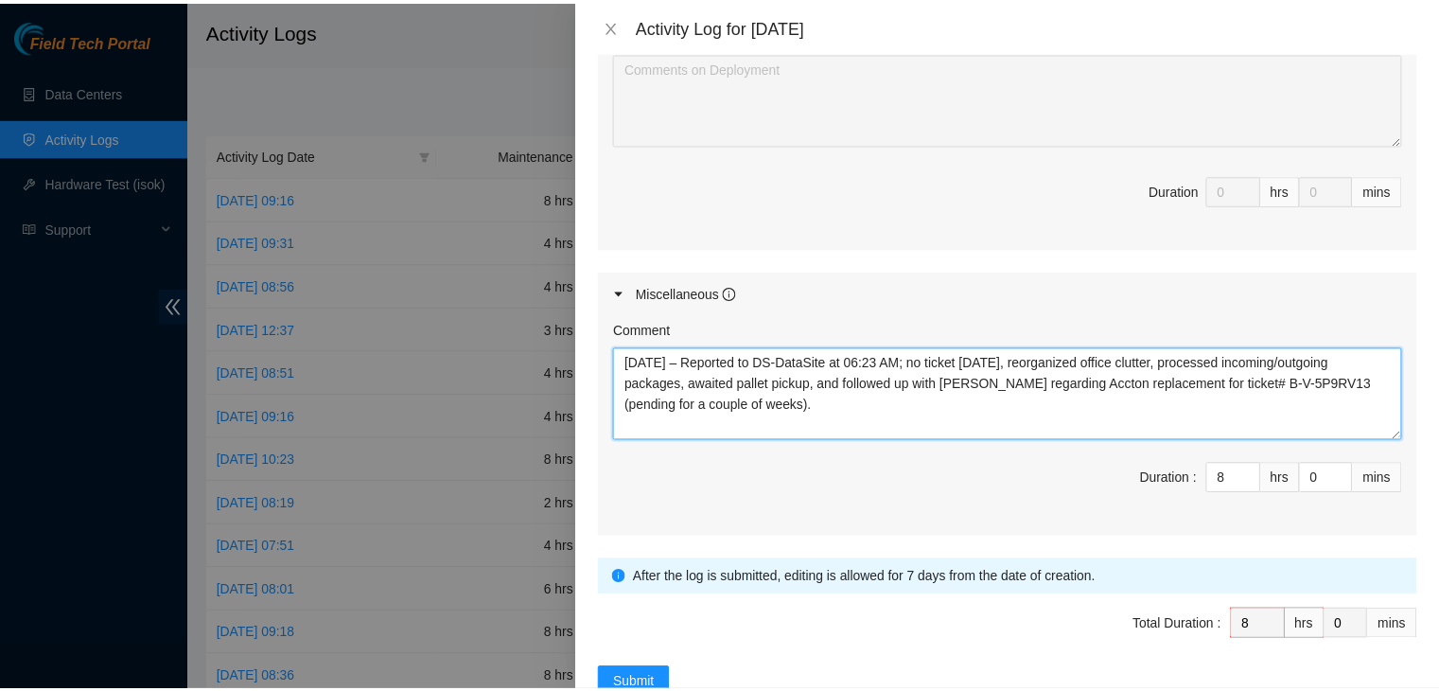
scroll to position [866, 0]
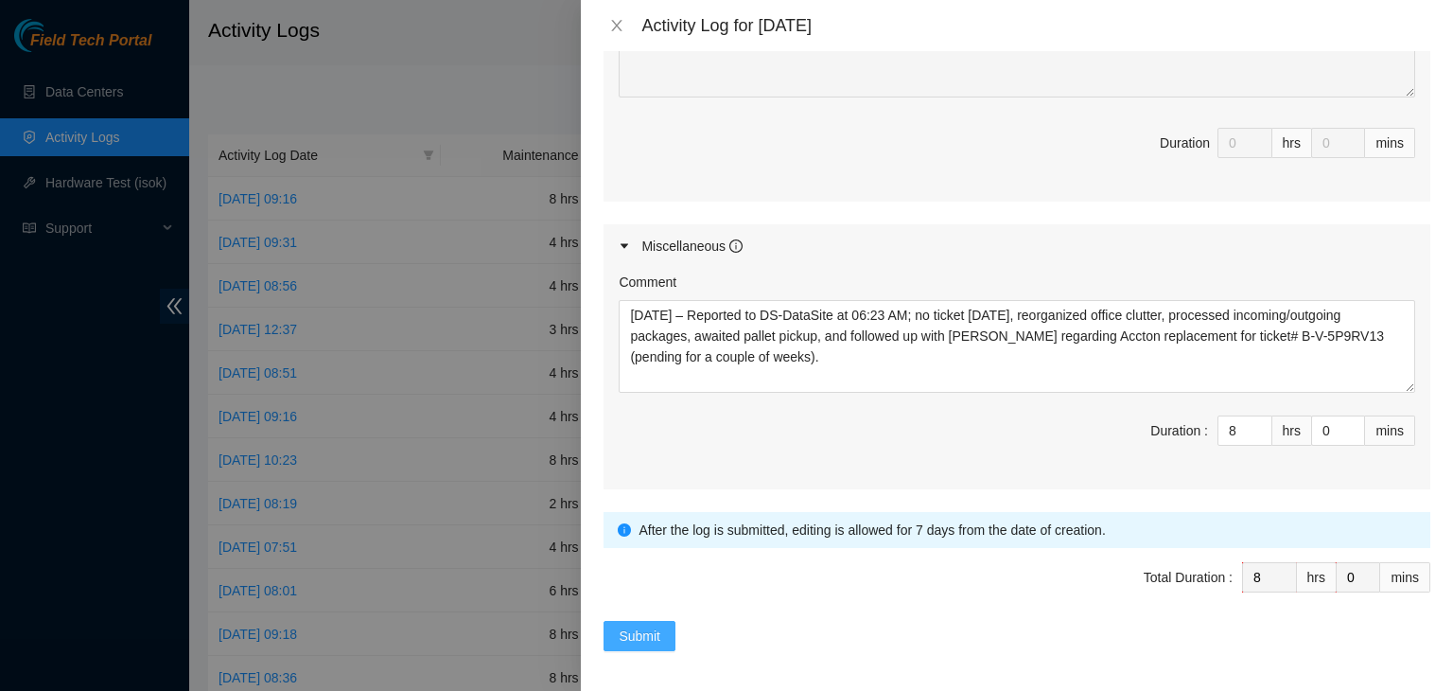
click at [641, 630] on span "Submit" at bounding box center [640, 635] width 42 height 21
